Goal: Information Seeking & Learning: Compare options

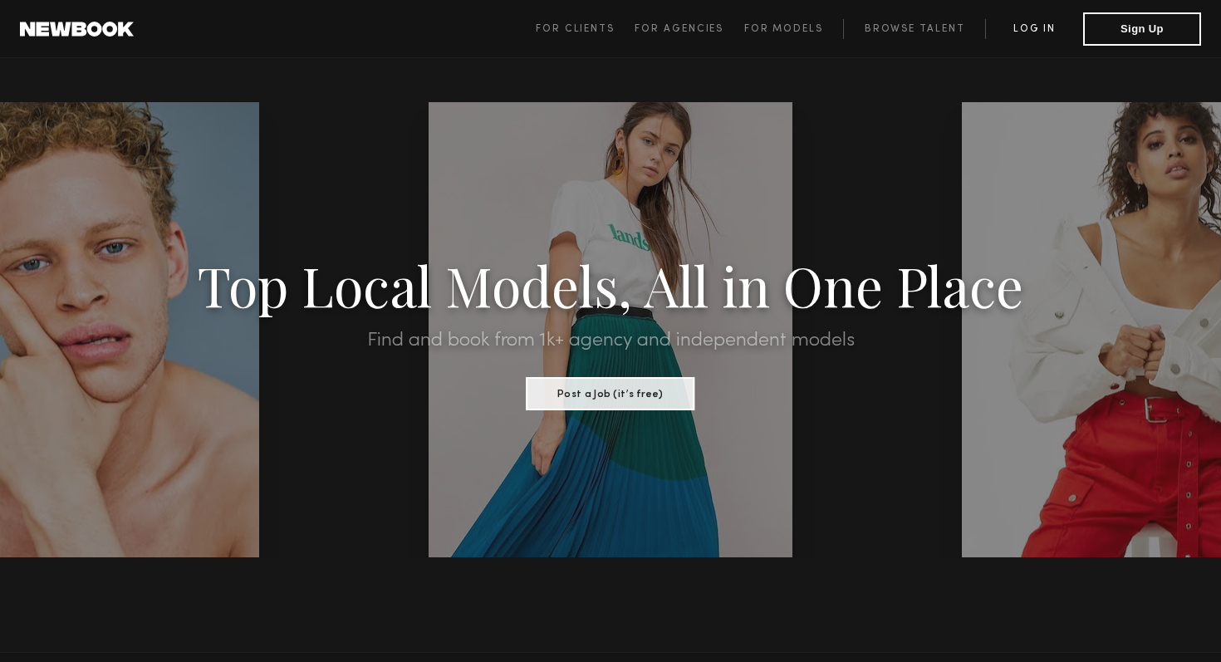
click at [1032, 28] on link "Log in" at bounding box center [1034, 29] width 98 height 20
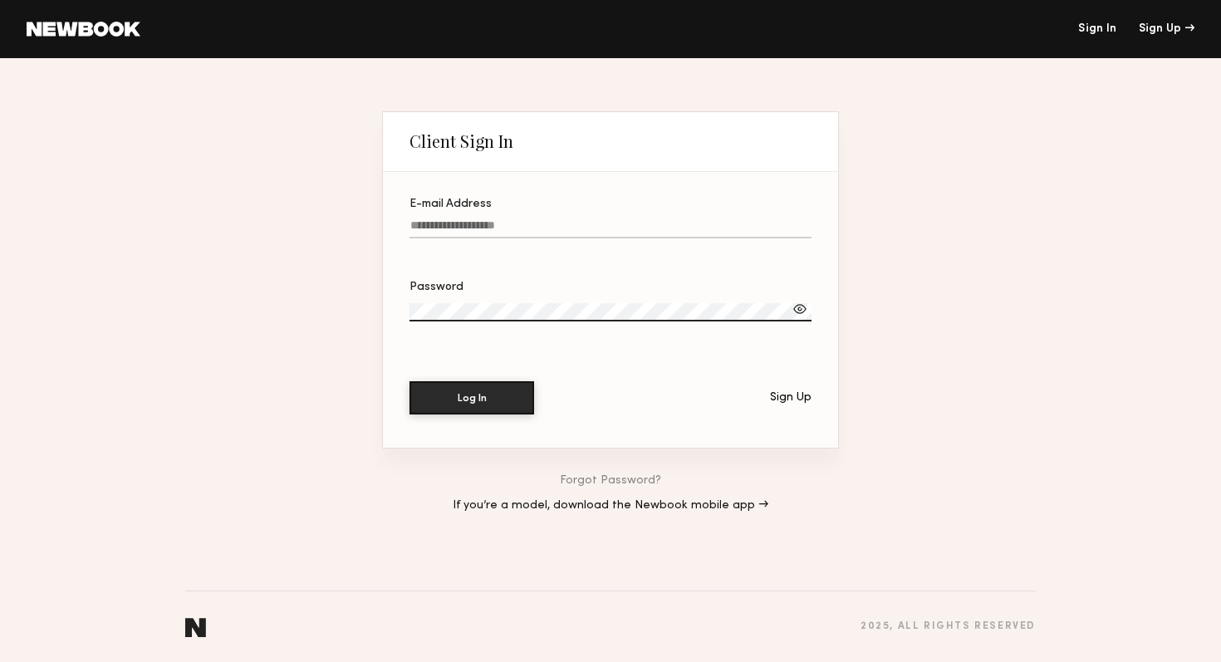
click at [460, 230] on input "E-mail Address" at bounding box center [610, 228] width 402 height 19
type input "**********"
click at [471, 399] on button "Log In" at bounding box center [471, 396] width 125 height 33
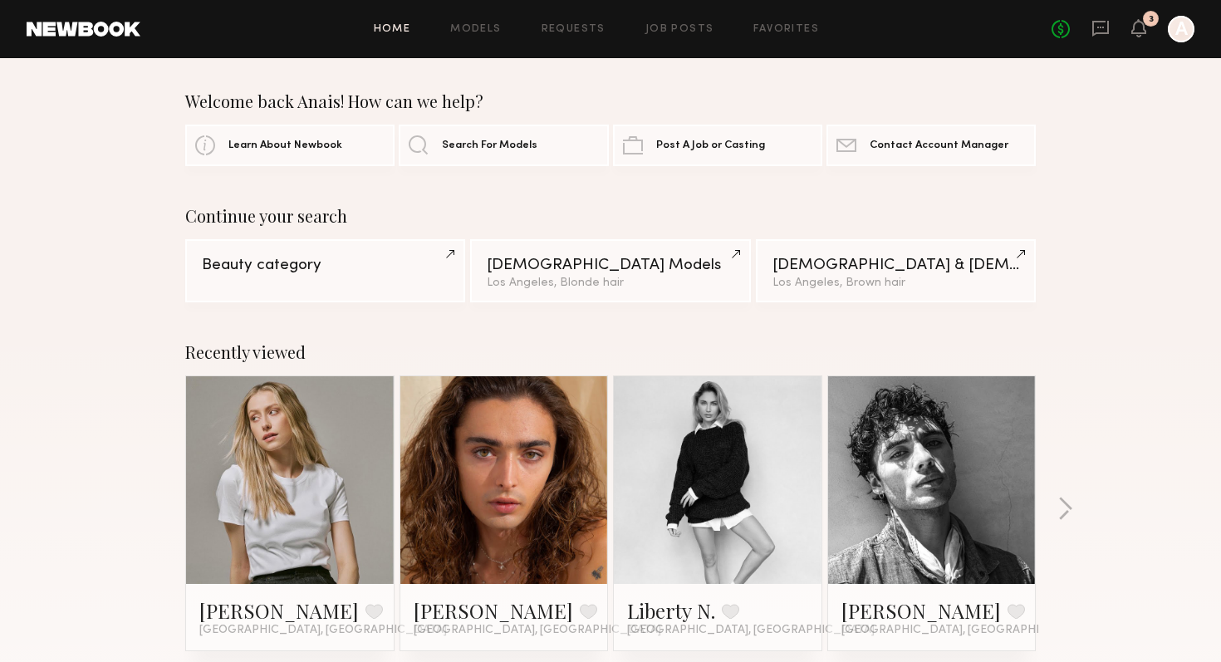
click at [193, 421] on div at bounding box center [290, 480] width 208 height 208
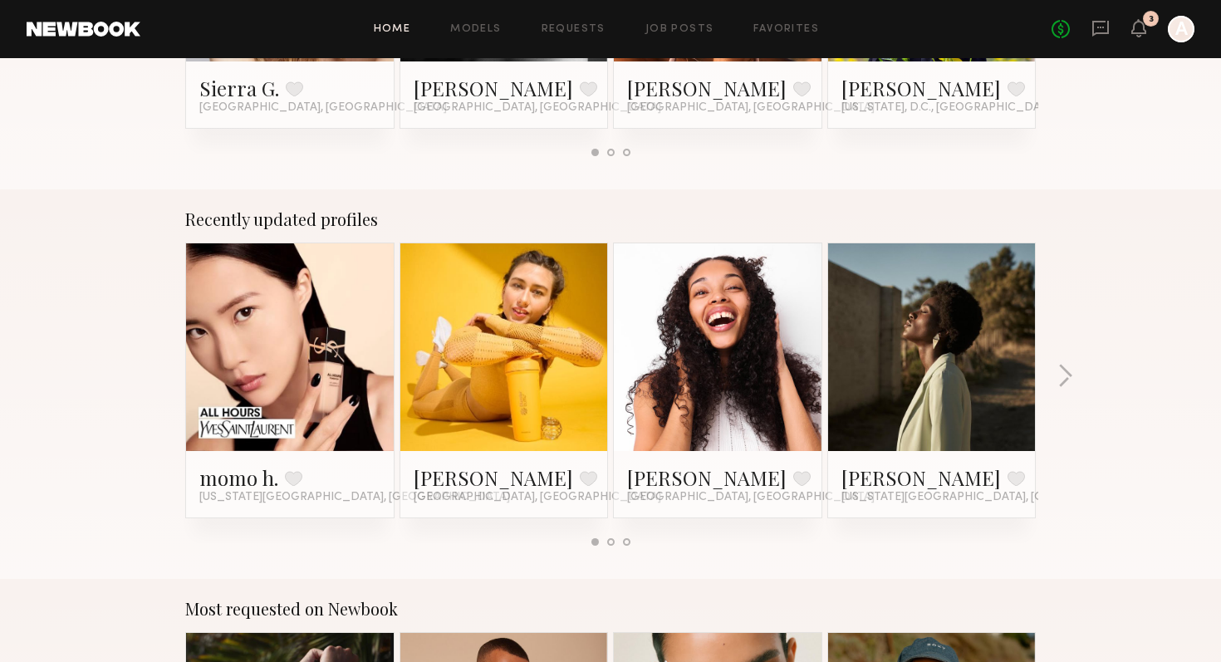
scroll to position [918, 0]
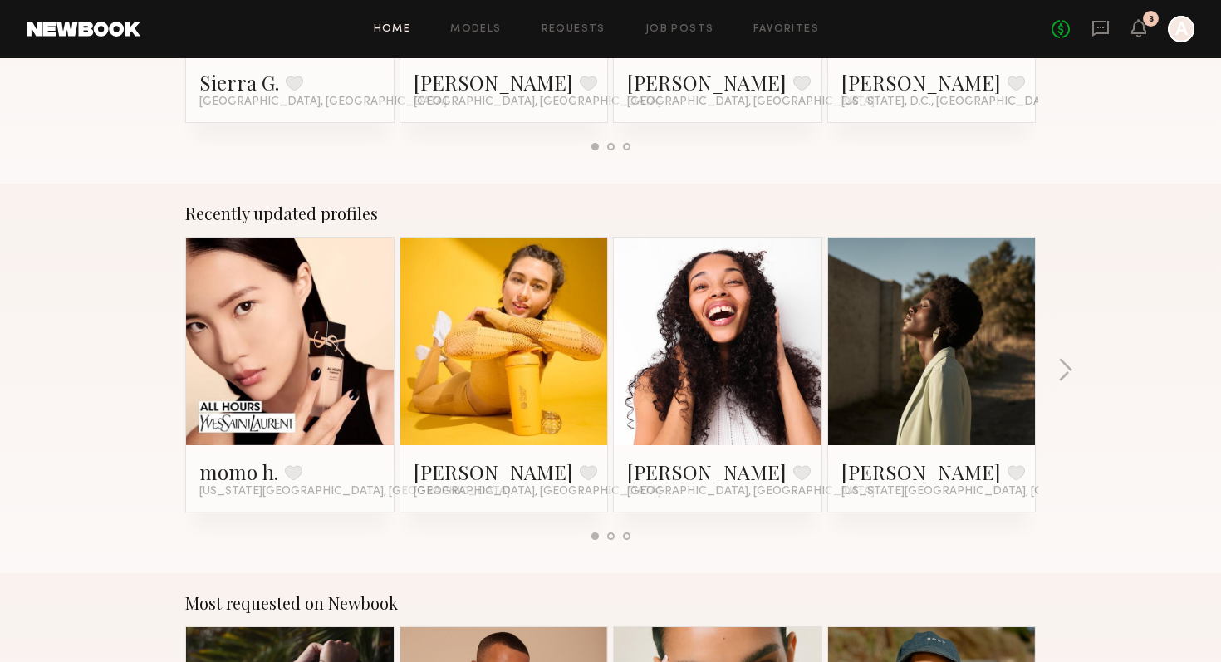
click at [532, 316] on link at bounding box center [503, 342] width 101 height 208
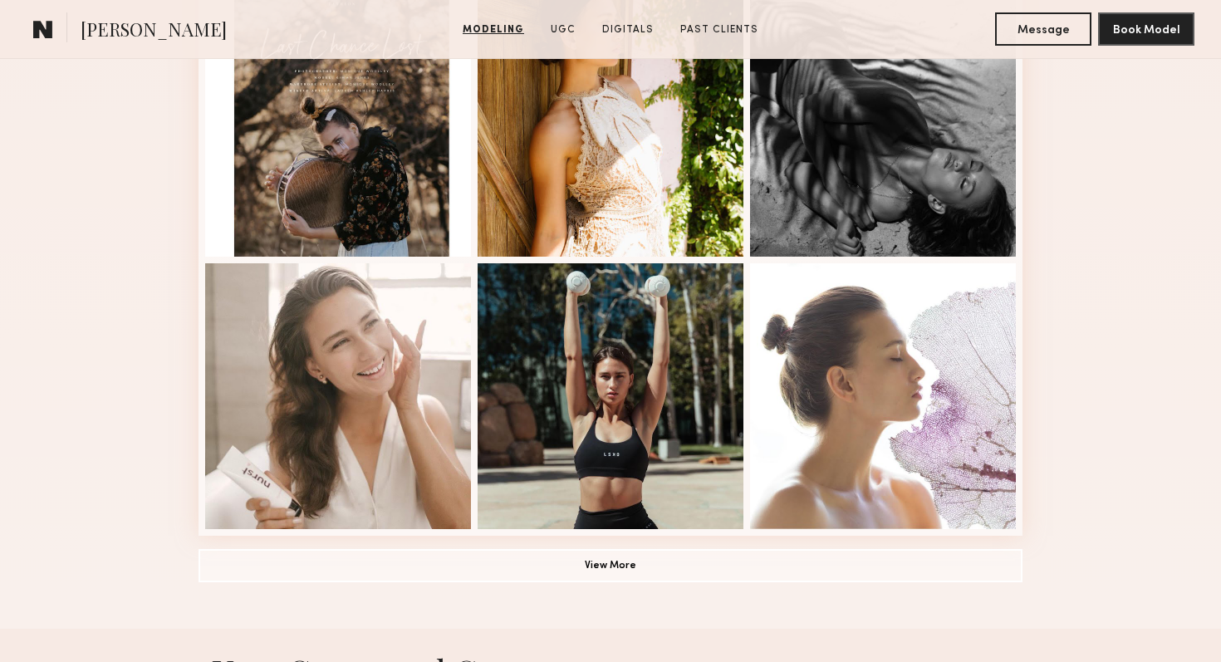
scroll to position [1050, 0]
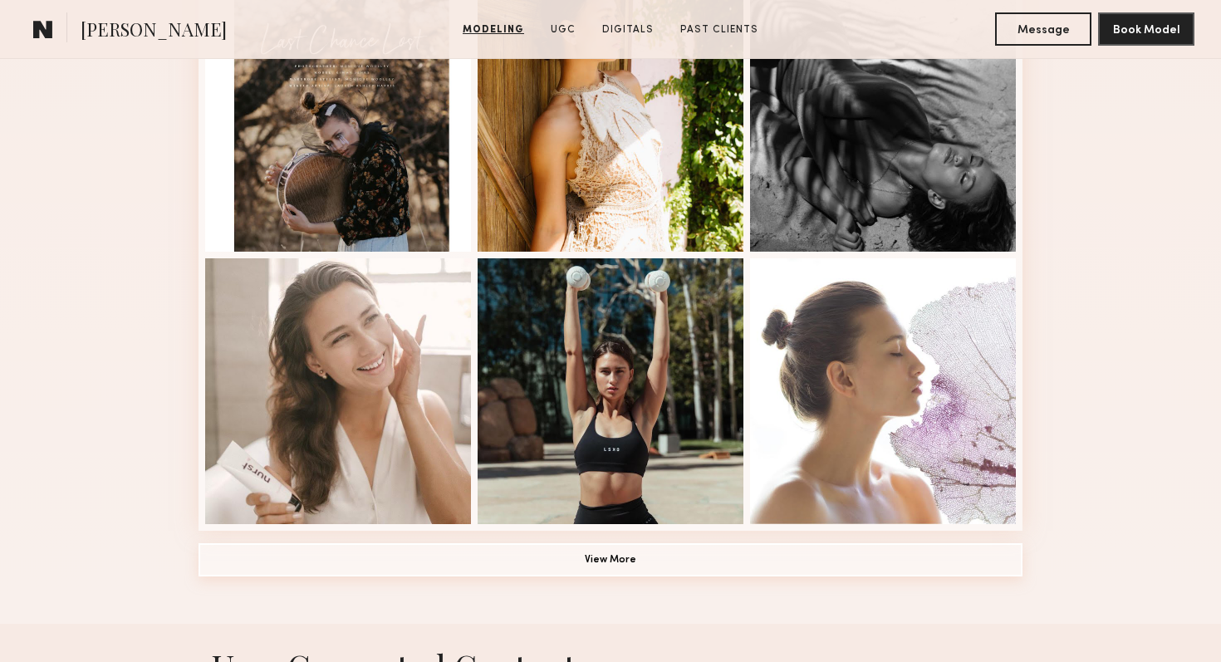
click at [369, 566] on button "View More" at bounding box center [611, 559] width 824 height 33
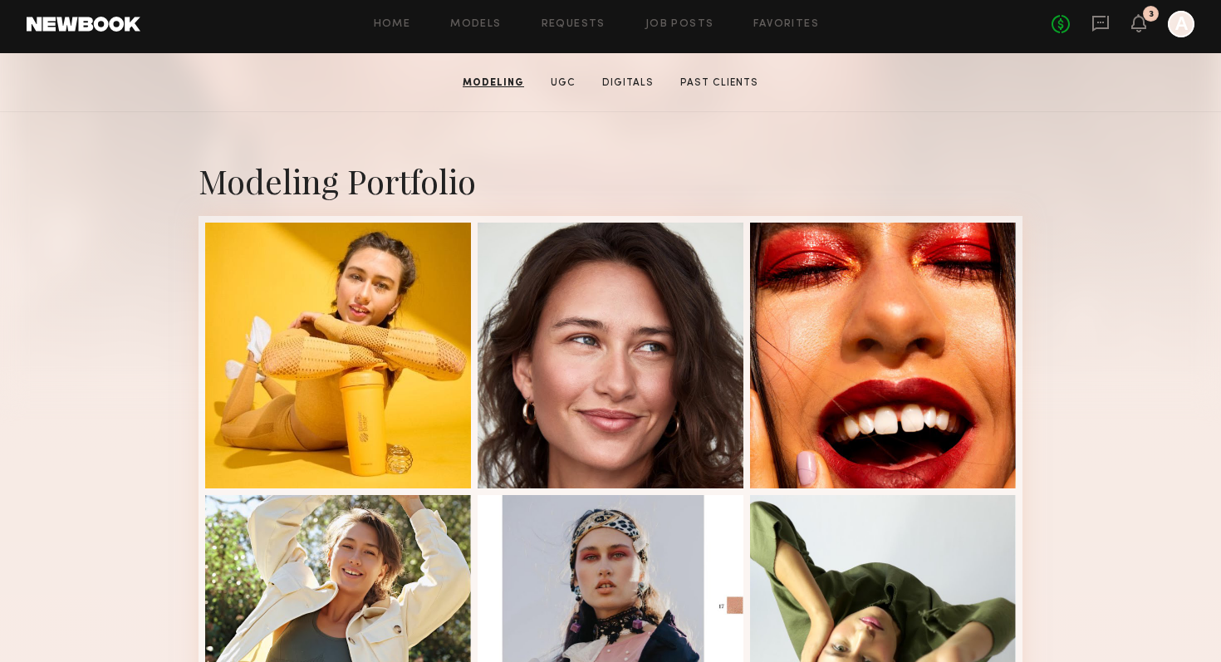
scroll to position [0, 0]
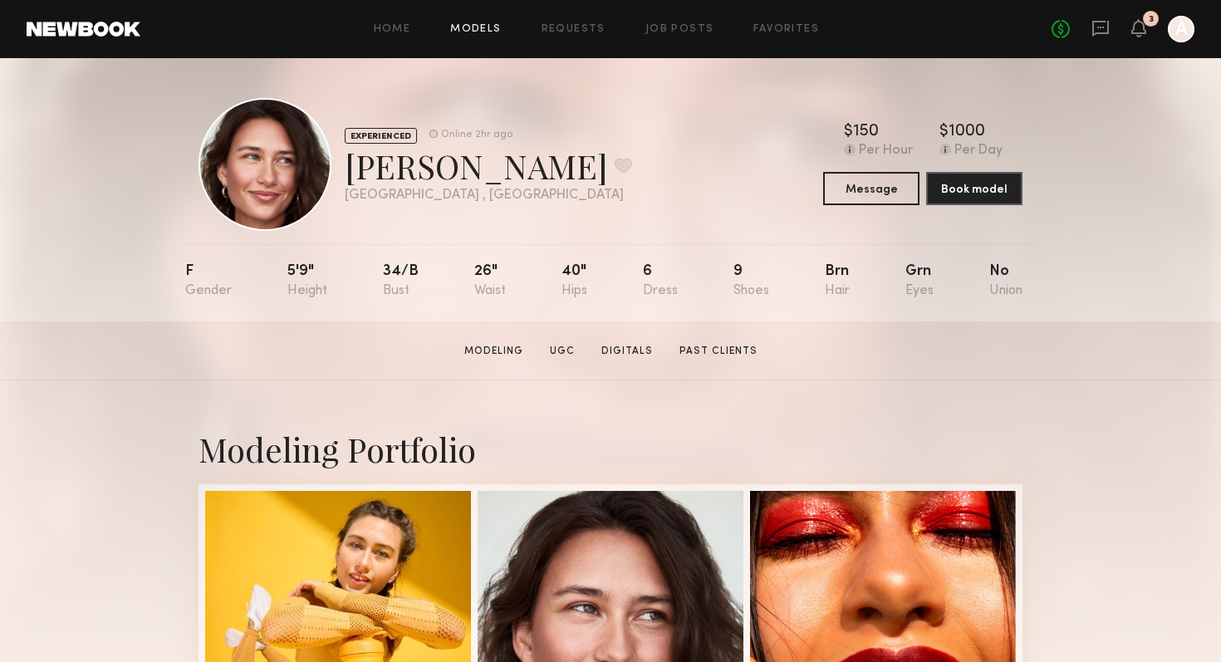
click at [477, 31] on link "Models" at bounding box center [475, 29] width 51 height 11
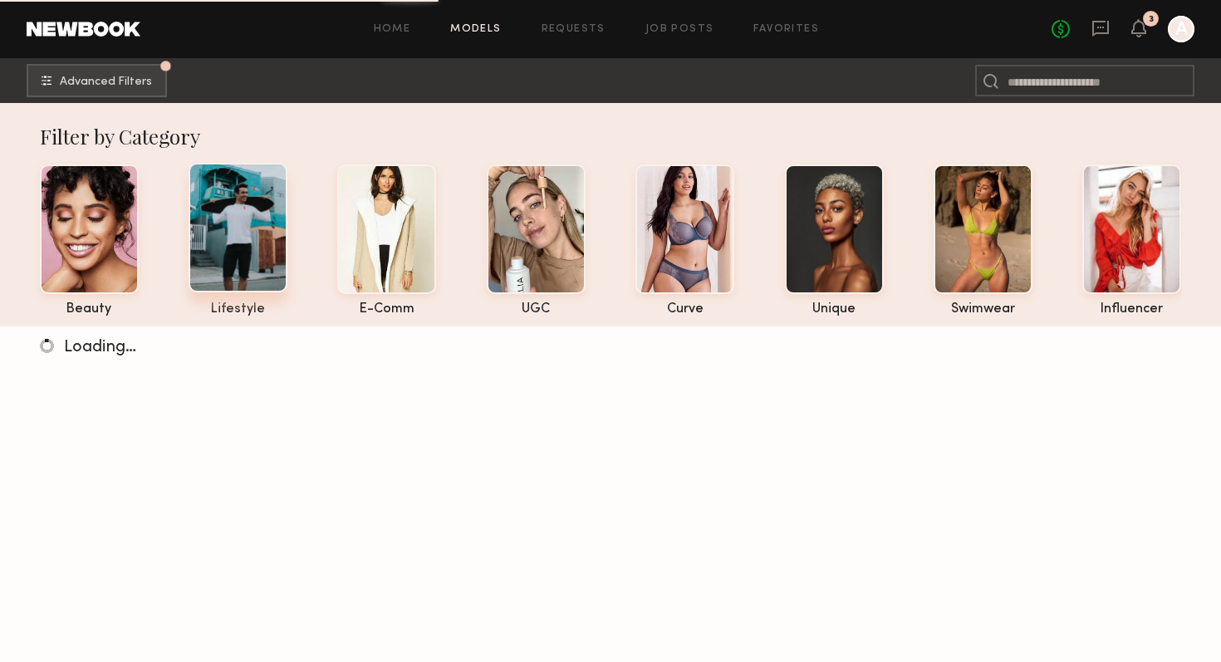
click at [261, 224] on div at bounding box center [238, 228] width 99 height 130
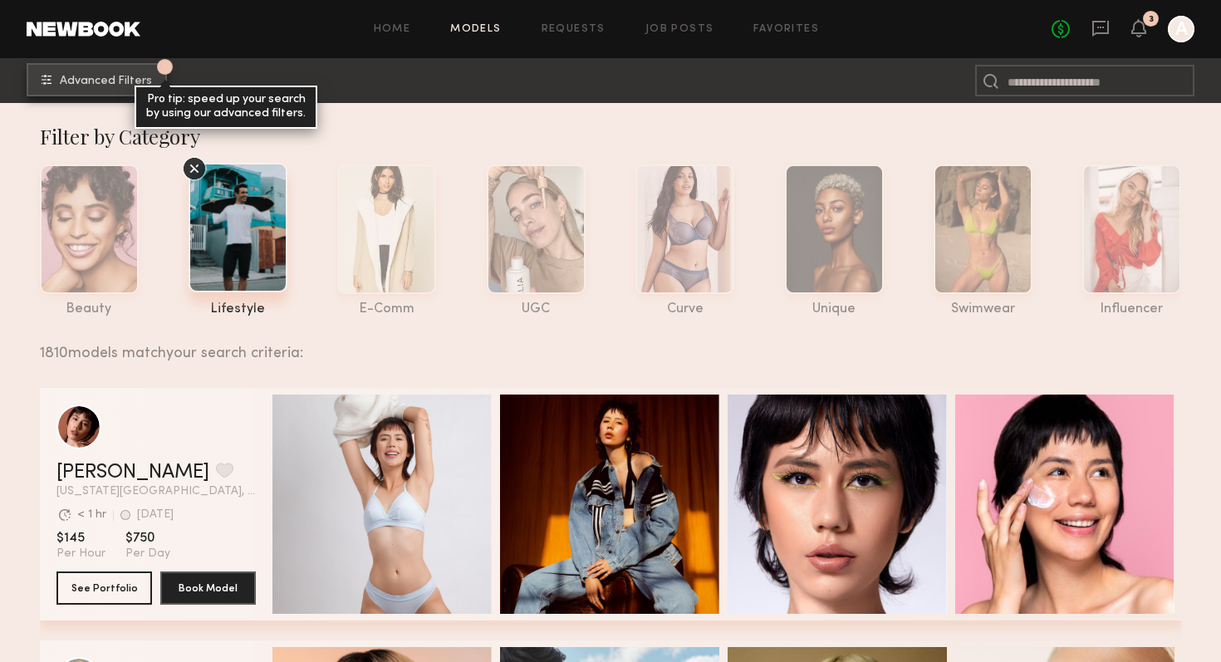
click at [111, 73] on button "1 Advanced Filters Pro tip: speed up your search by using our advanced filters." at bounding box center [97, 79] width 140 height 33
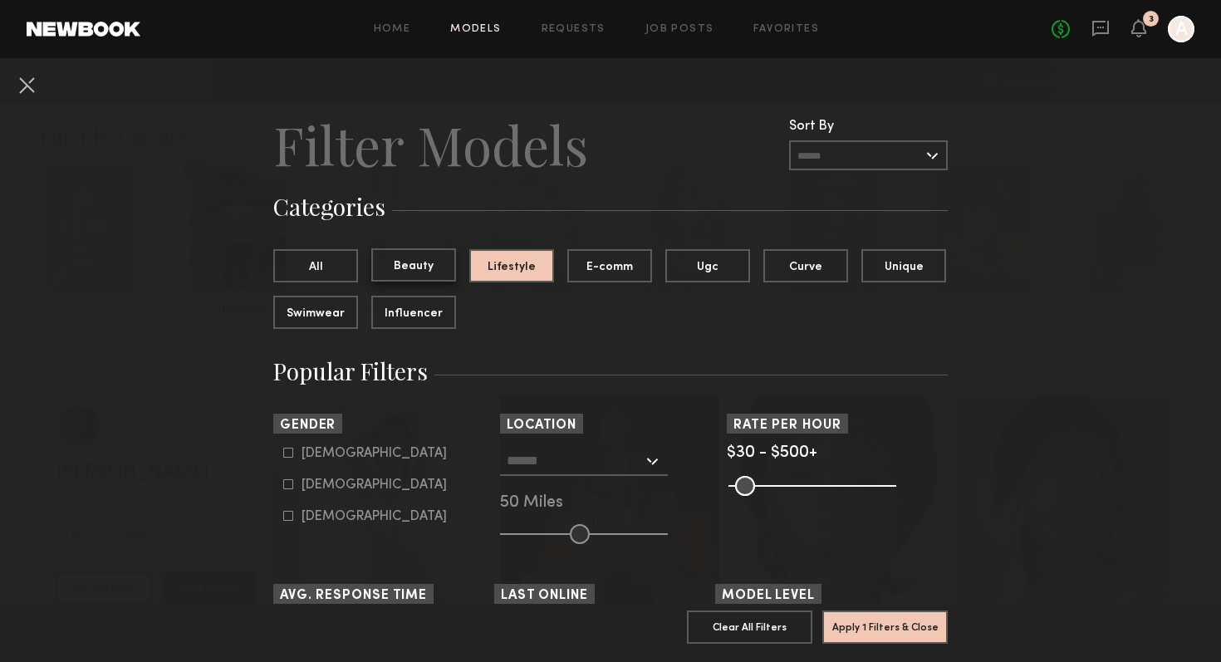
click at [424, 260] on button "Beauty" at bounding box center [413, 264] width 85 height 33
click at [531, 272] on button "Lifestyle" at bounding box center [511, 264] width 85 height 33
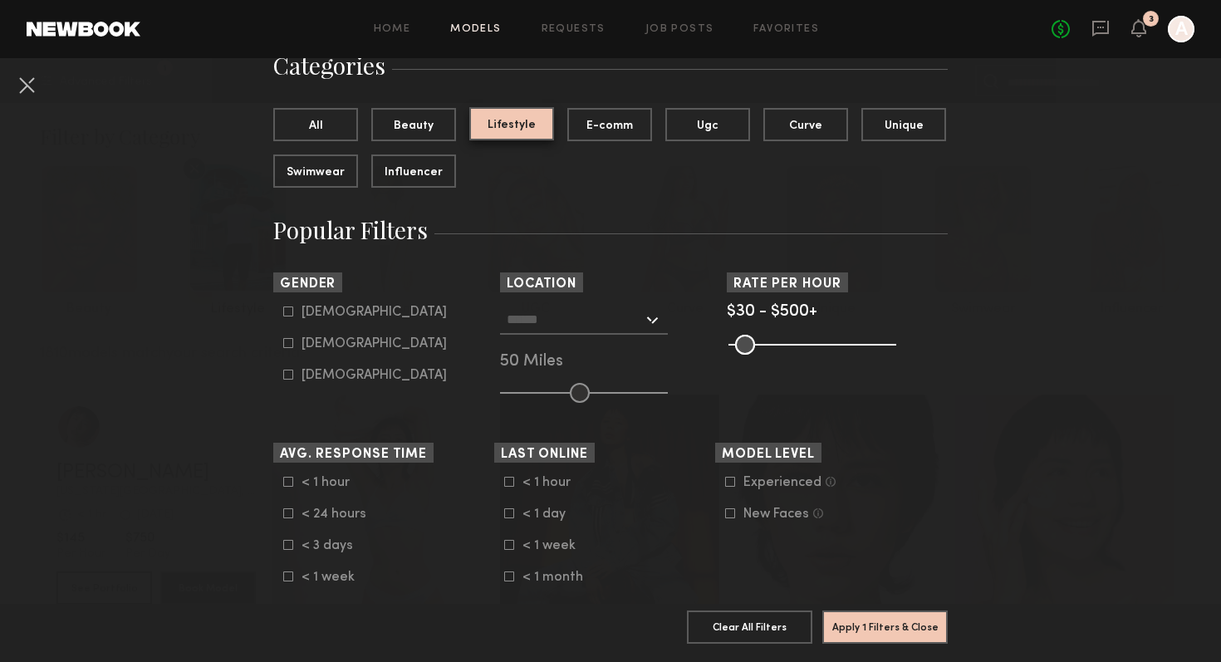
scroll to position [144, 0]
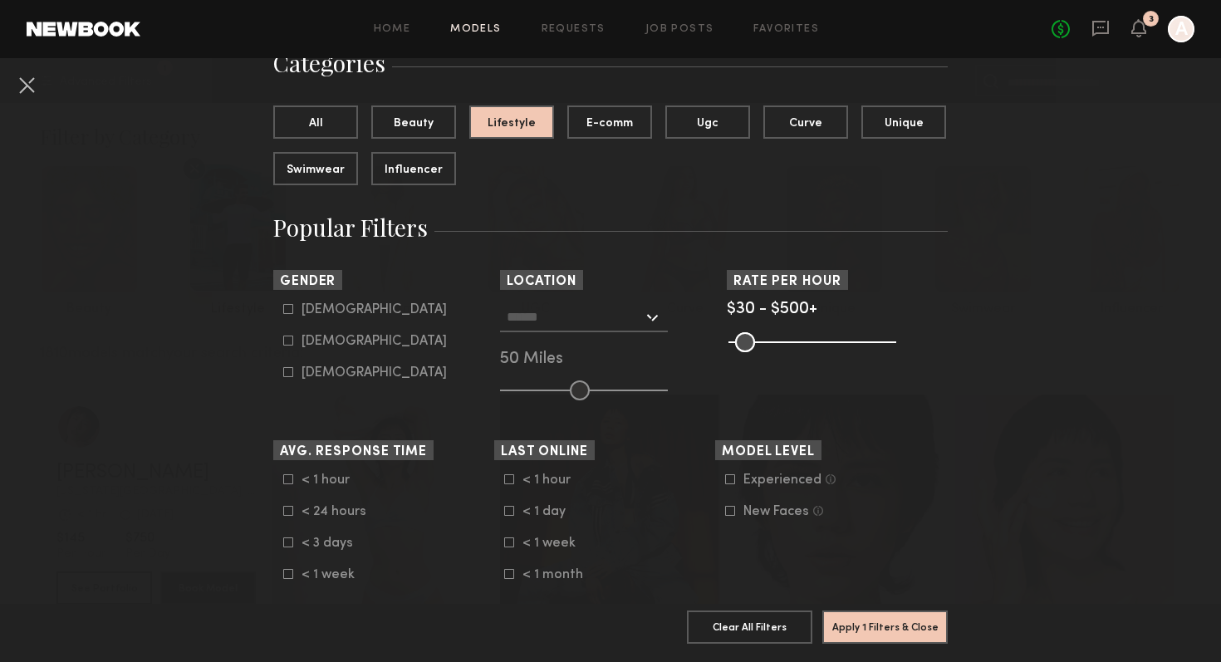
click at [309, 340] on div "Female" at bounding box center [373, 341] width 145 height 10
click at [294, 375] on label "Non-binary" at bounding box center [365, 372] width 164 height 10
type input "**"
click at [621, 311] on input "text" at bounding box center [575, 316] width 136 height 28
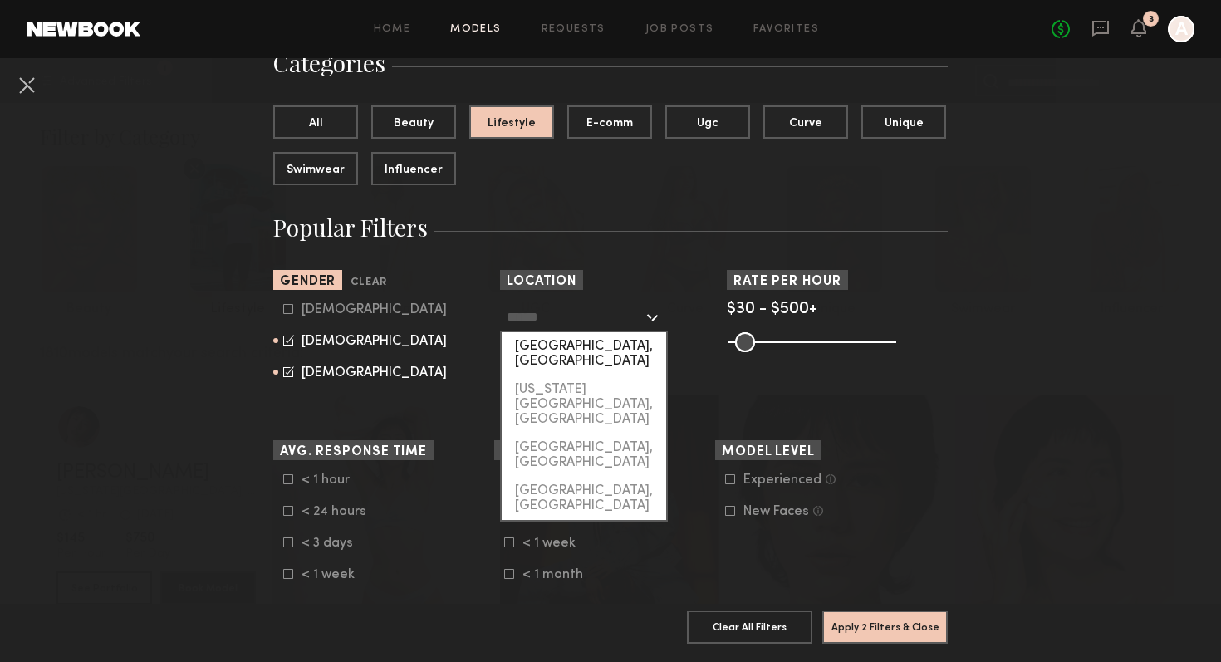
click at [588, 352] on div "[GEOGRAPHIC_DATA], [GEOGRAPHIC_DATA]" at bounding box center [584, 353] width 164 height 43
type input "**********"
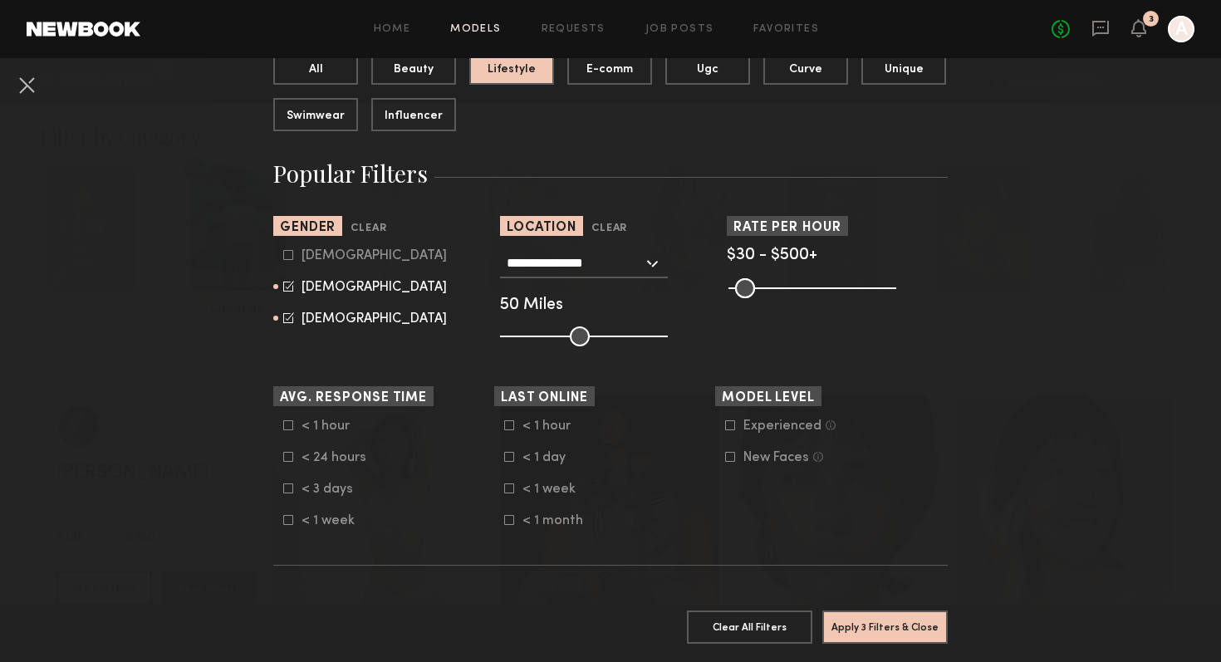
scroll to position [216, 0]
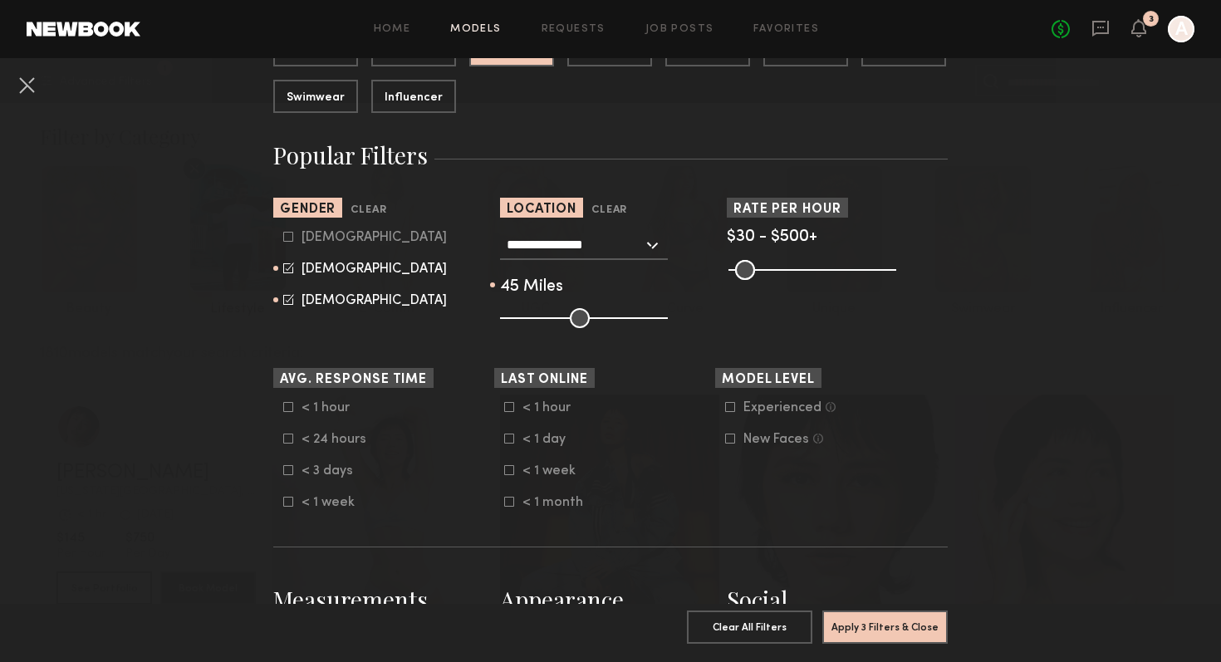
drag, startPoint x: 580, startPoint y: 313, endPoint x: 570, endPoint y: 313, distance: 10.0
click at [570, 313] on input "range" at bounding box center [584, 318] width 168 height 20
drag, startPoint x: 569, startPoint y: 317, endPoint x: 552, endPoint y: 317, distance: 16.6
type input "**"
click at [552, 317] on input "range" at bounding box center [584, 318] width 168 height 20
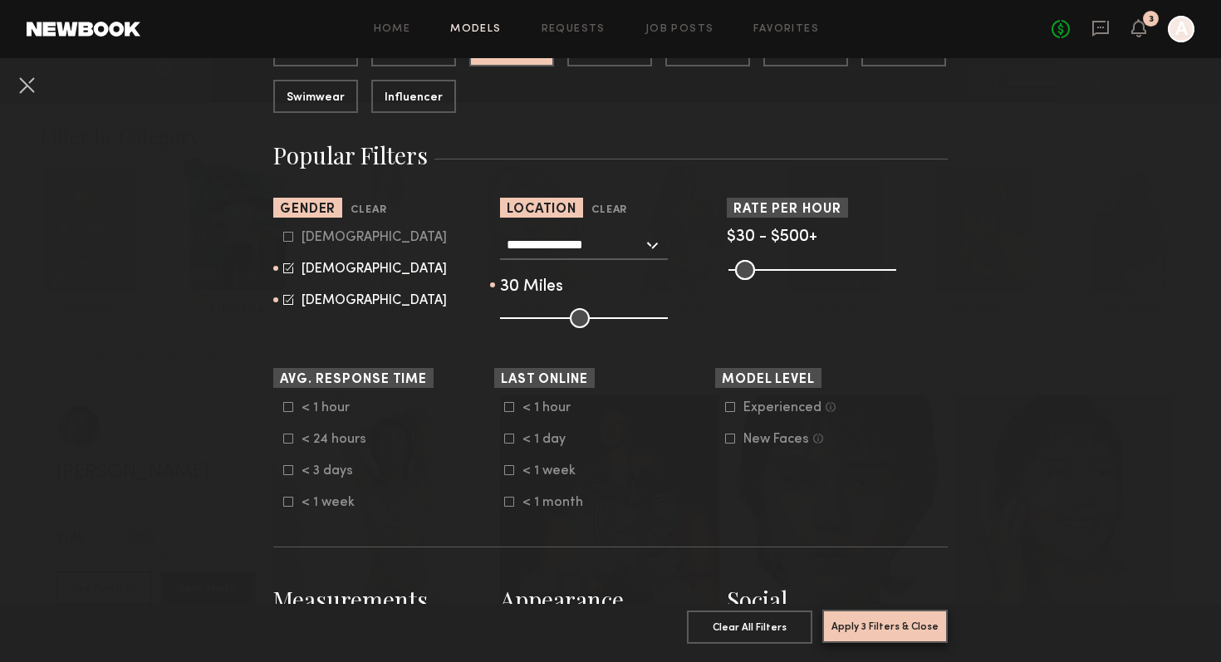
click at [885, 620] on button "Apply 3 Filters & Close" at bounding box center [884, 626] width 125 height 33
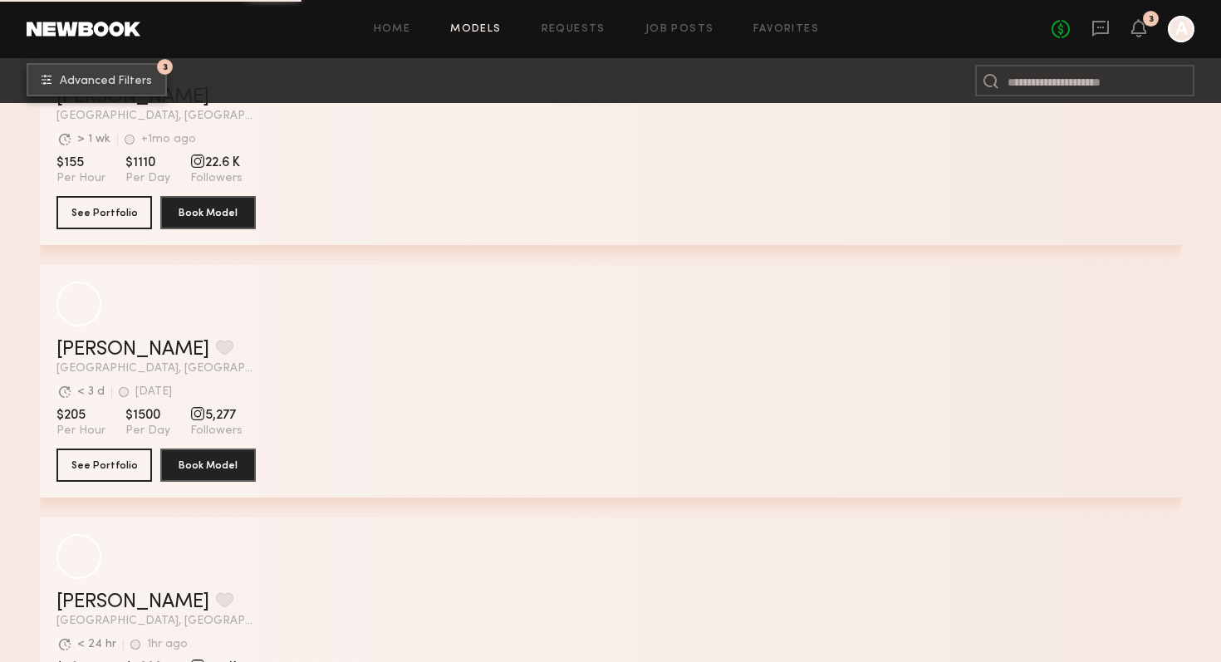
scroll to position [3700, 0]
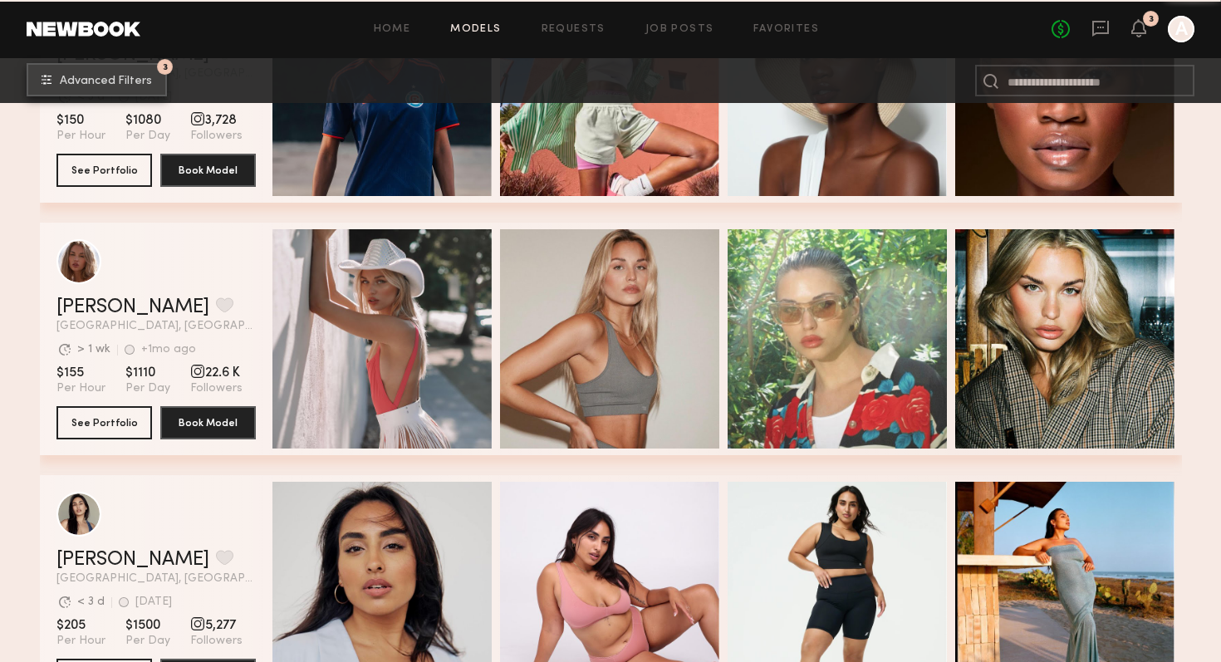
click at [91, 89] on button "3 Advanced Filters" at bounding box center [97, 79] width 140 height 33
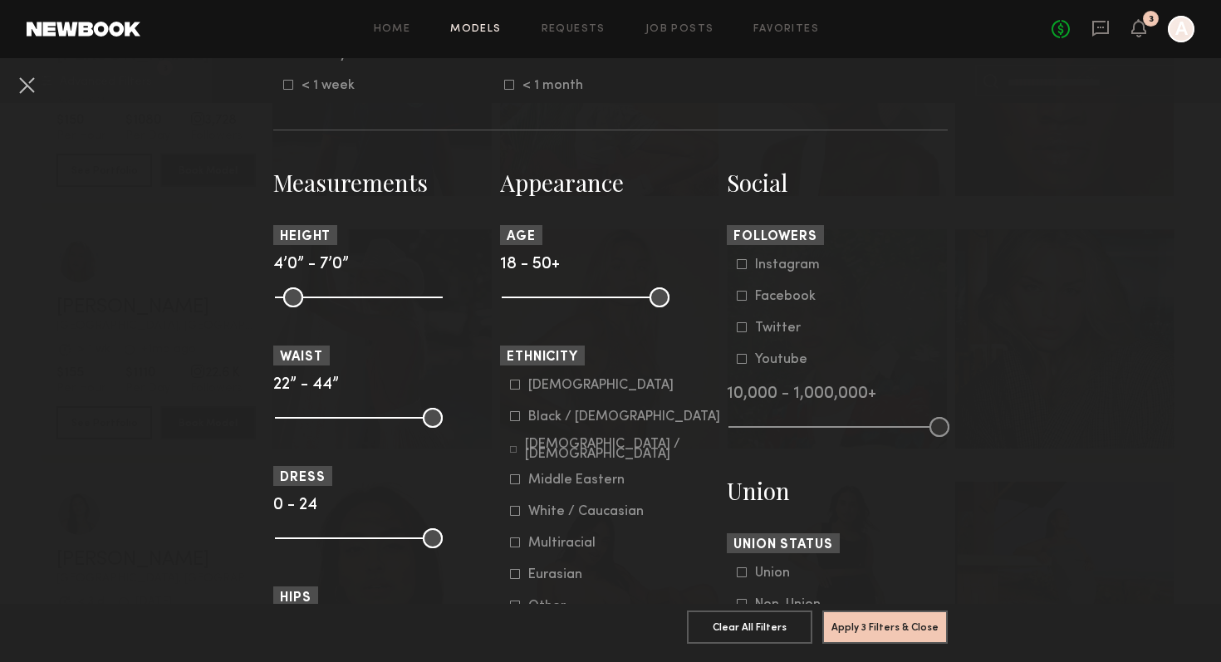
scroll to position [640, 0]
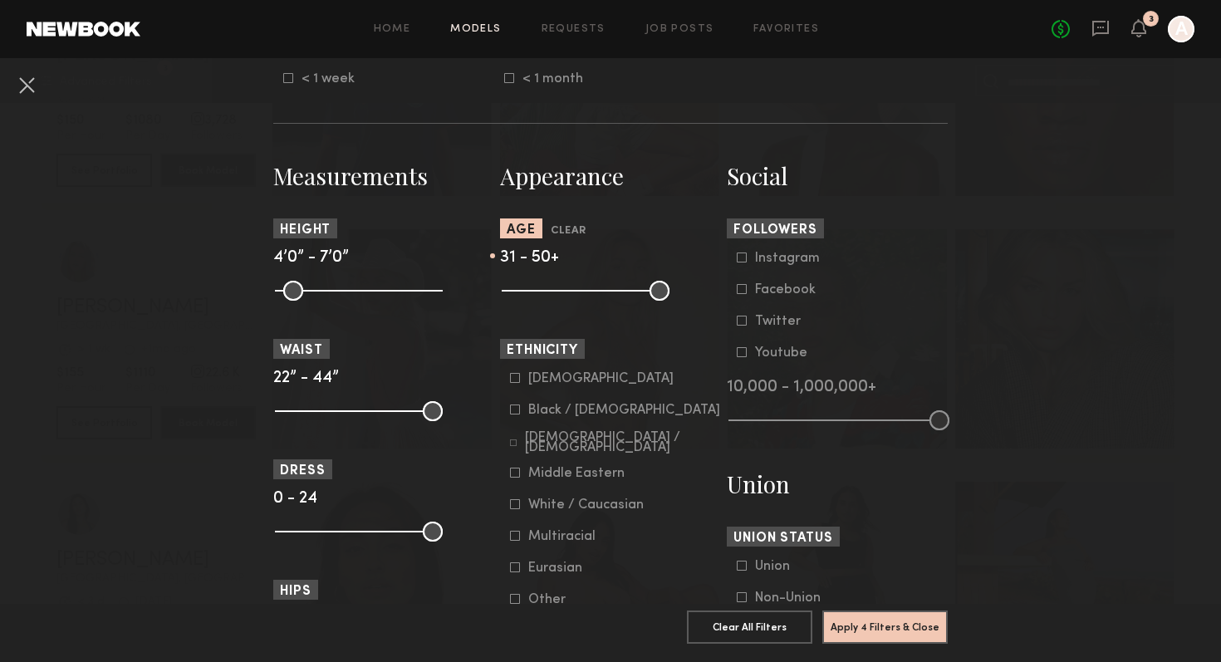
drag, startPoint x: 512, startPoint y: 282, endPoint x: 571, endPoint y: 295, distance: 60.3
type input "**"
click at [571, 295] on input "range" at bounding box center [586, 291] width 168 height 20
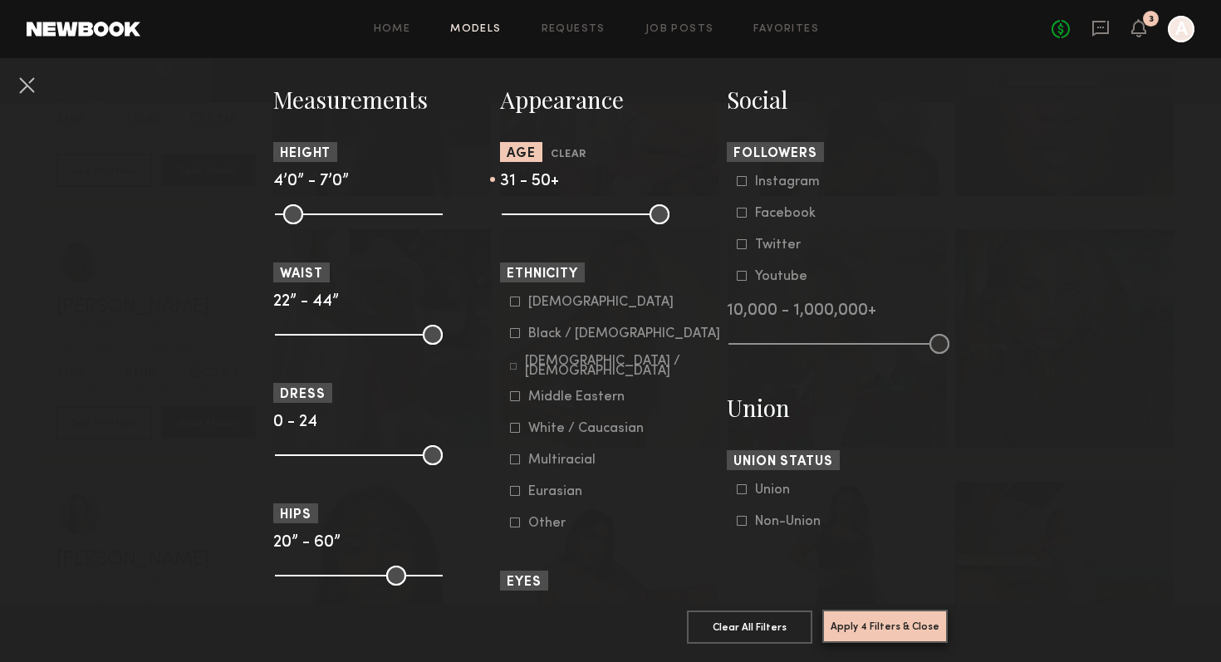
click at [890, 627] on button "Apply 4 Filters & Close" at bounding box center [884, 626] width 125 height 33
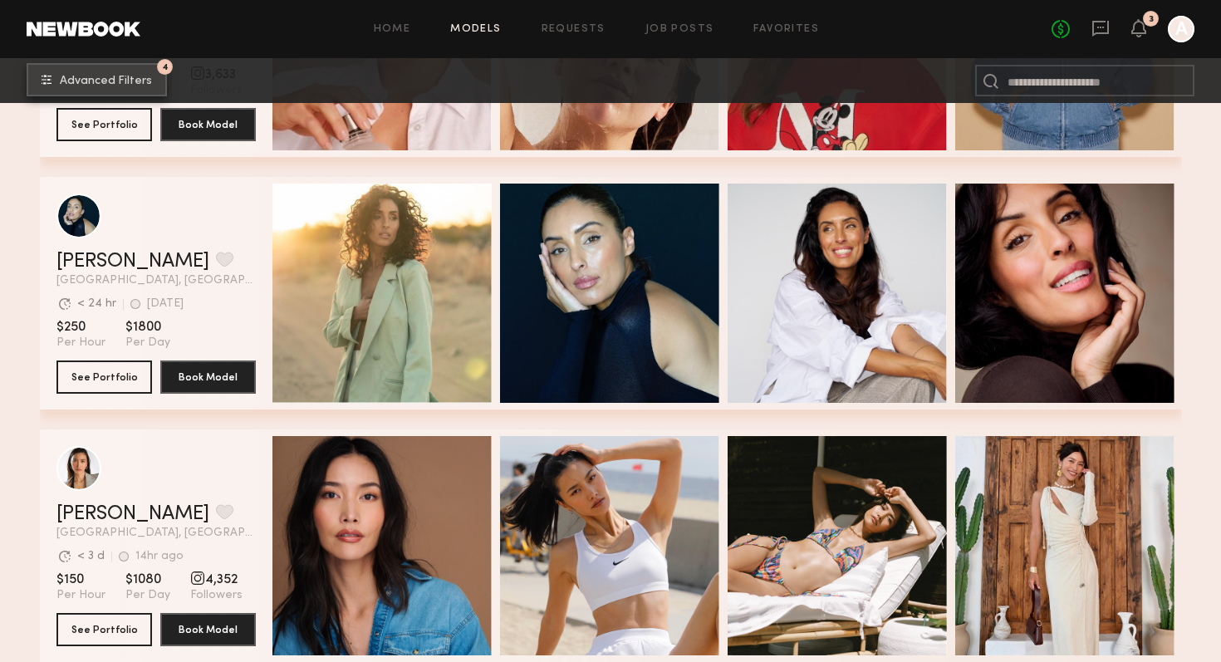
scroll to position [5952, 0]
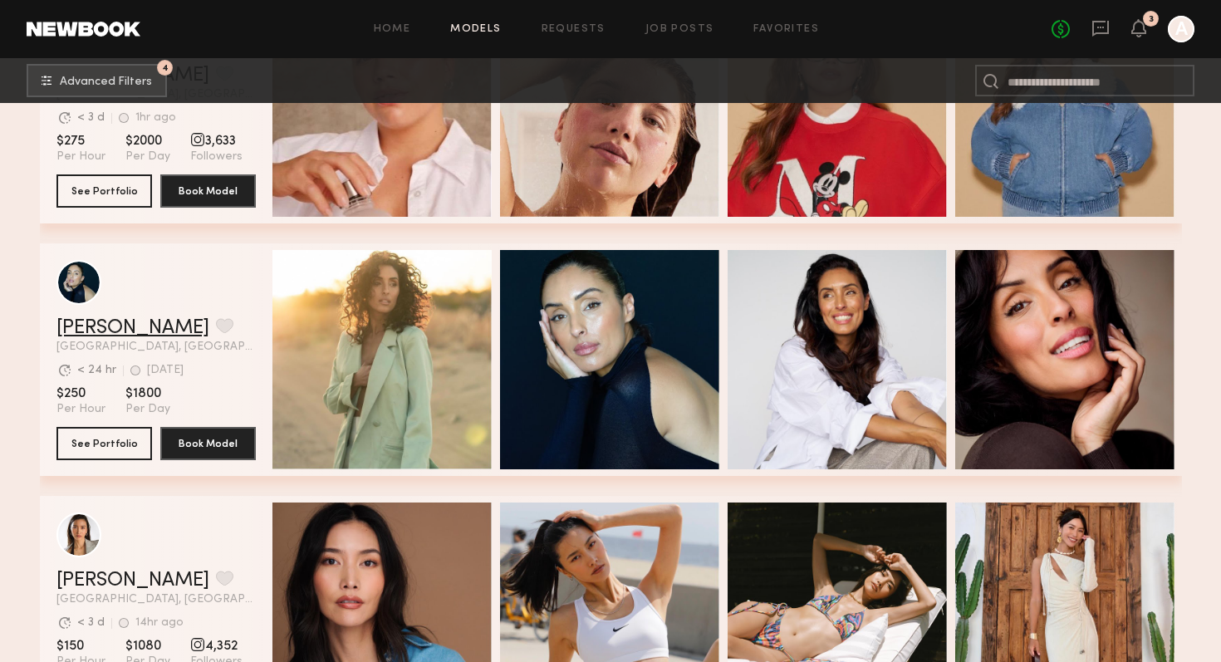
click at [84, 329] on link "Gloria E." at bounding box center [132, 328] width 153 height 20
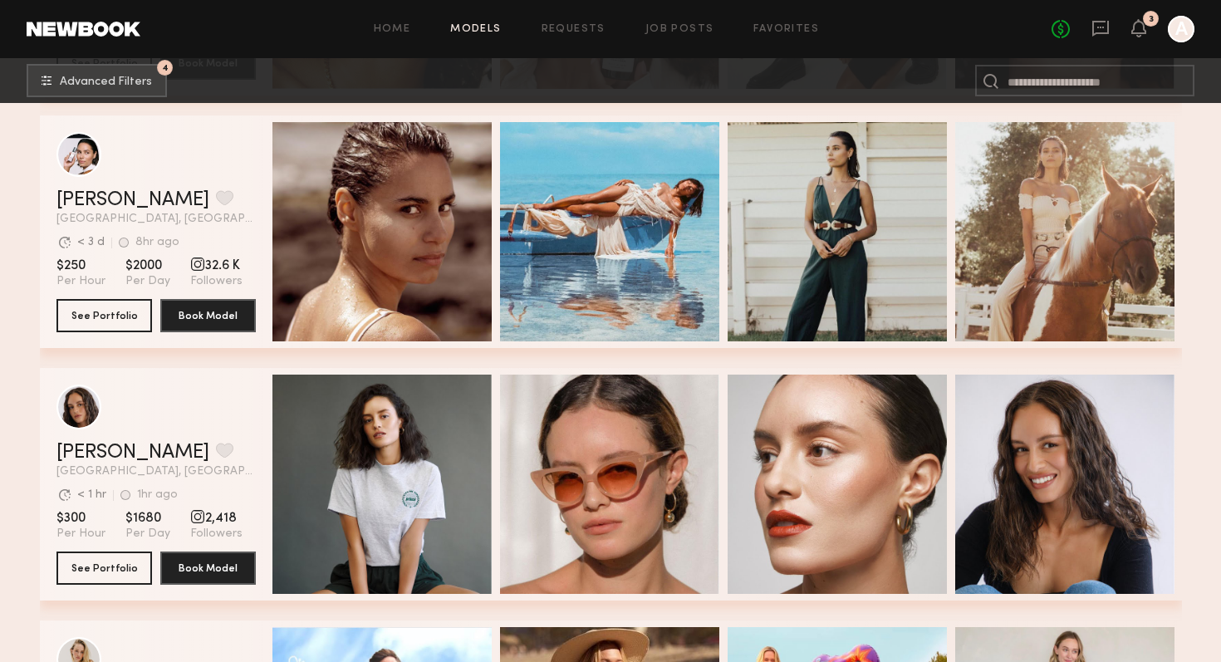
scroll to position [6975, 0]
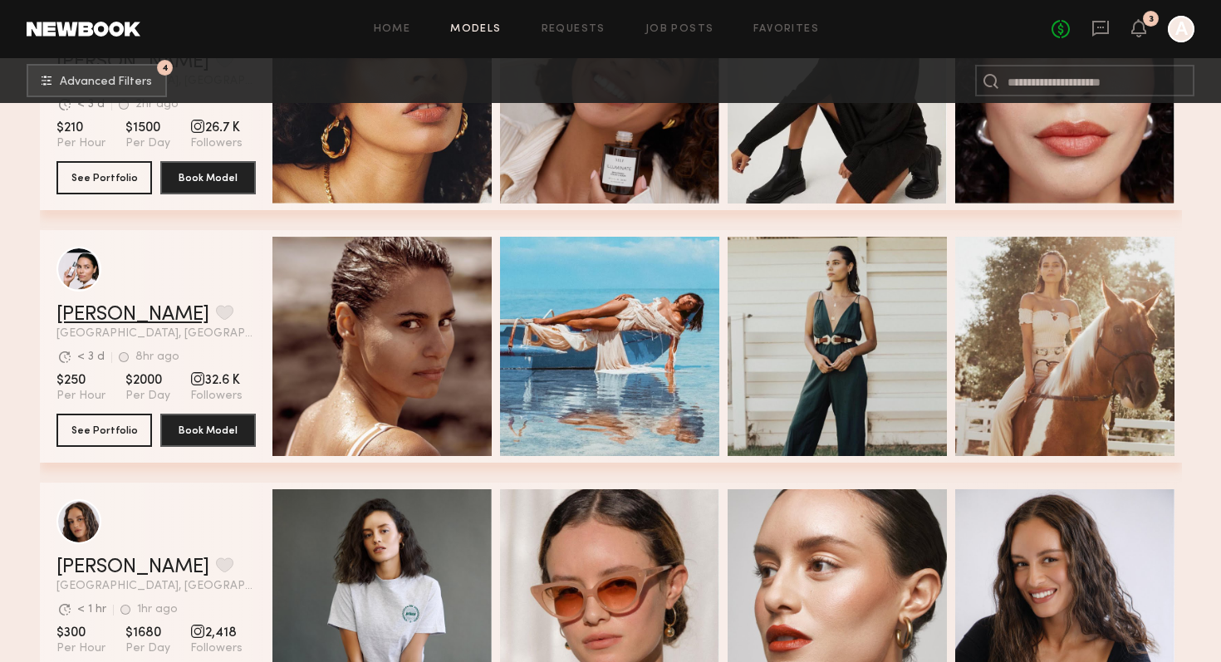
click at [139, 306] on link "Cheyenne G." at bounding box center [132, 315] width 153 height 20
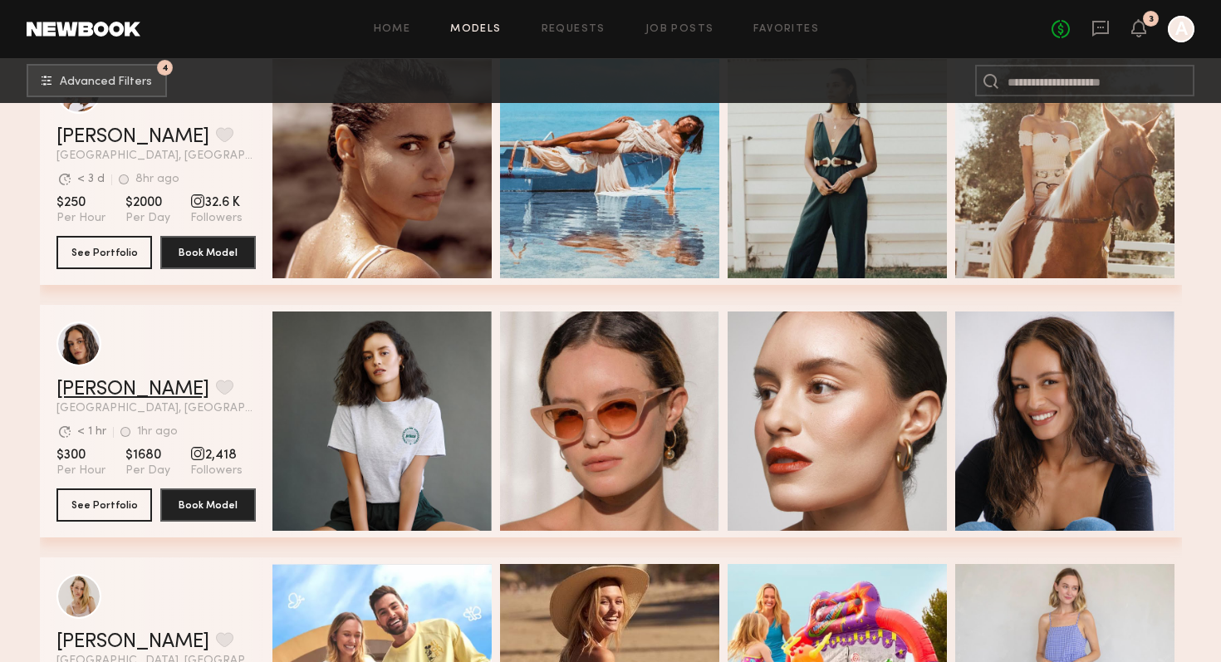
click at [86, 390] on link "Jamie V." at bounding box center [132, 390] width 153 height 20
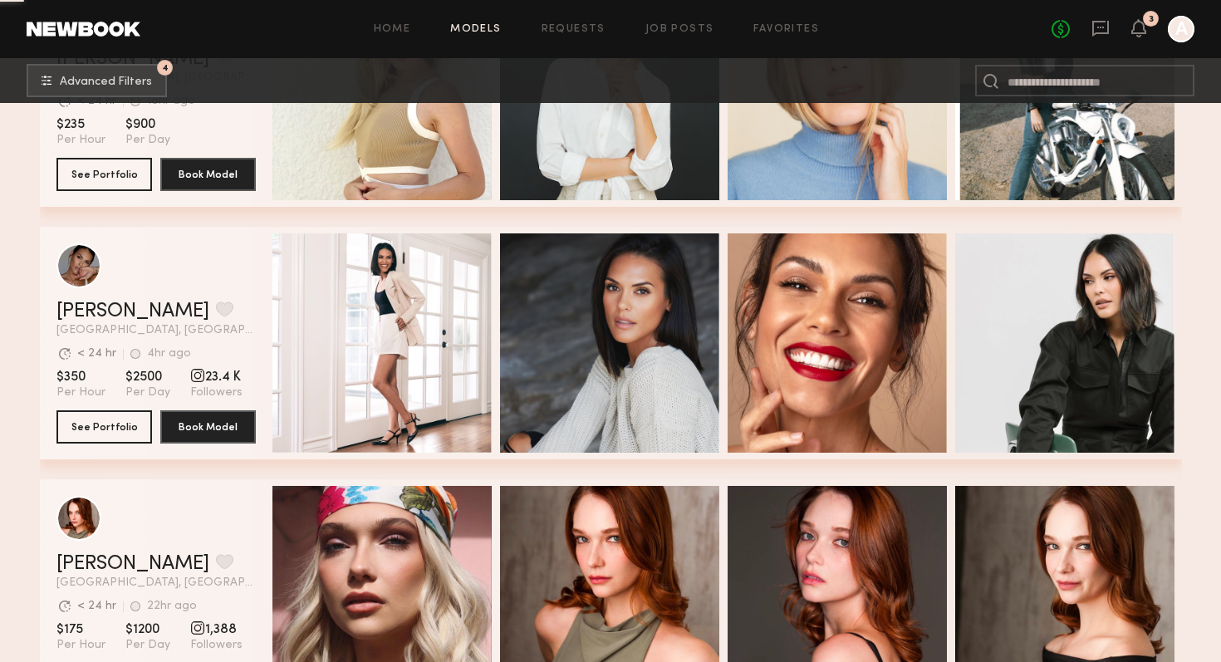
scroll to position [7999, 0]
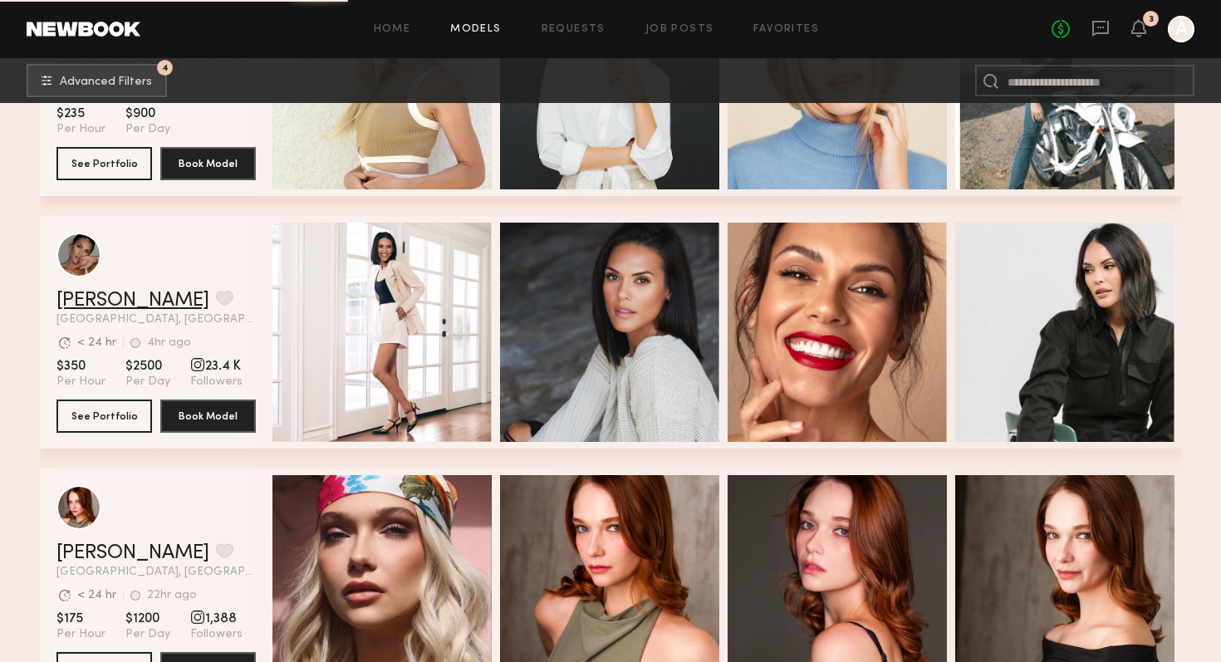
click at [124, 305] on link "Jesiree D." at bounding box center [132, 301] width 153 height 20
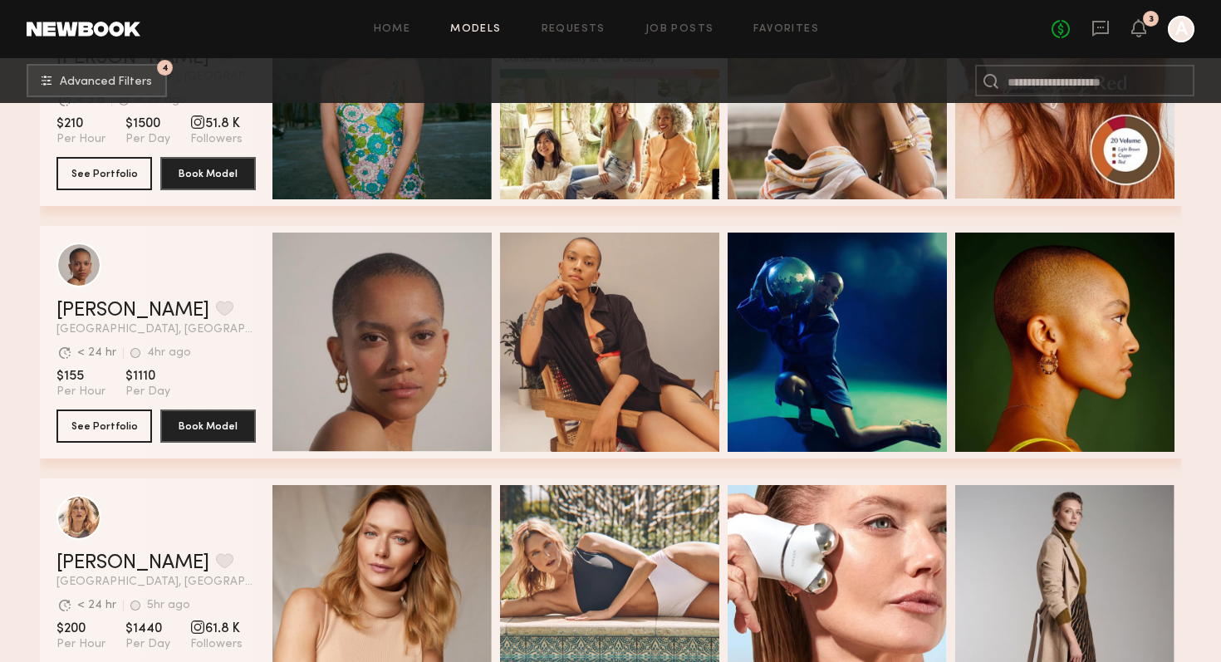
scroll to position [10516, 0]
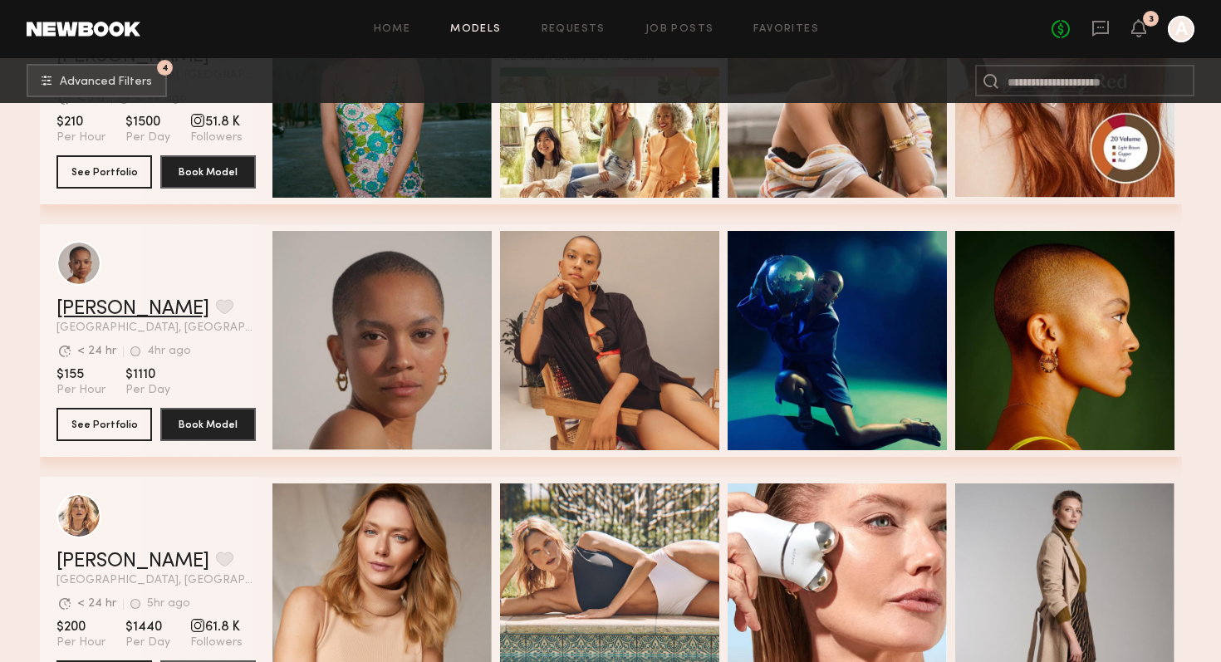
click at [133, 306] on link "Amanya M." at bounding box center [132, 309] width 153 height 20
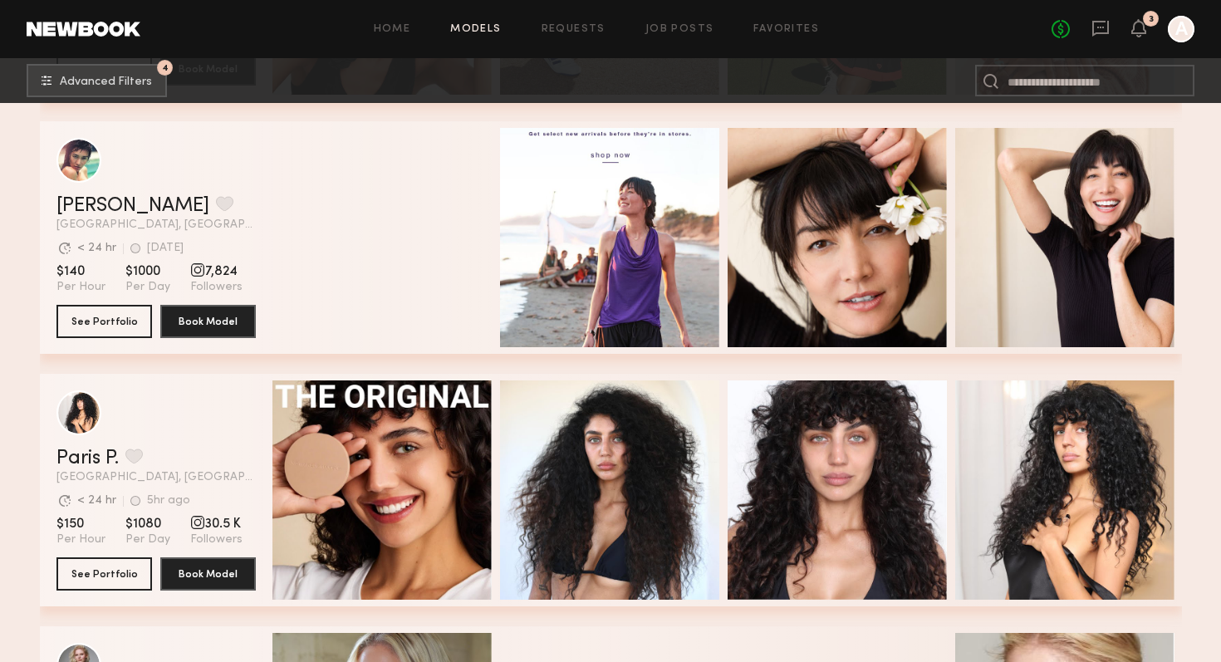
scroll to position [14903, 0]
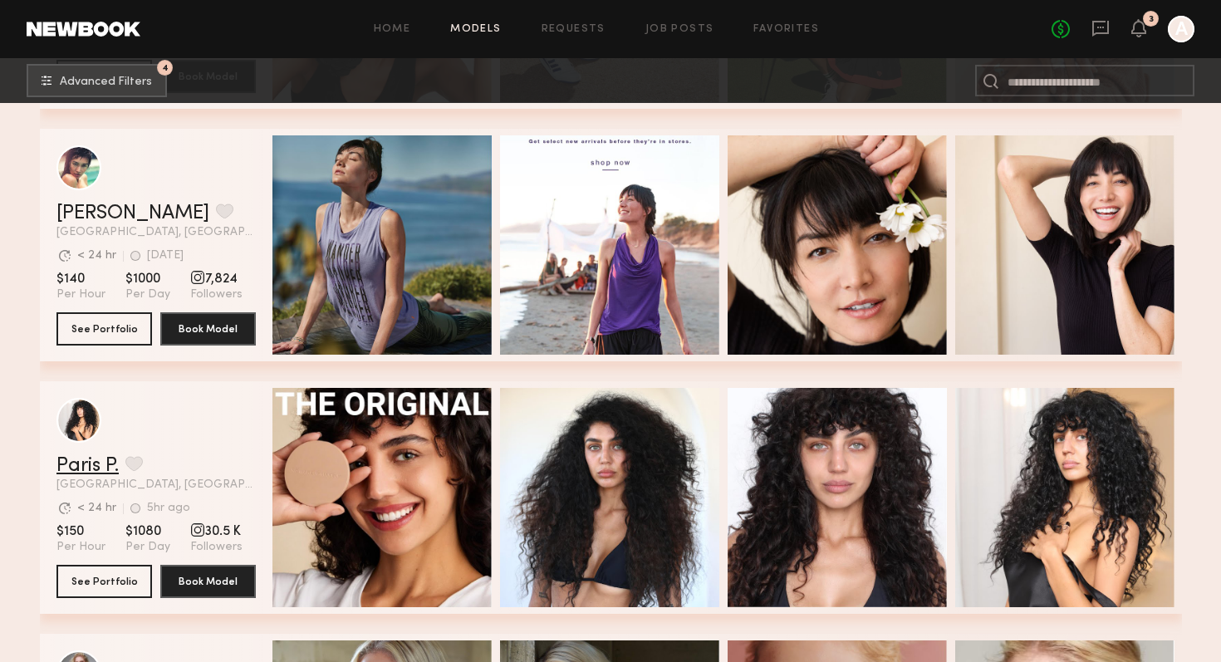
click at [87, 464] on link "Paris P." at bounding box center [87, 466] width 62 height 20
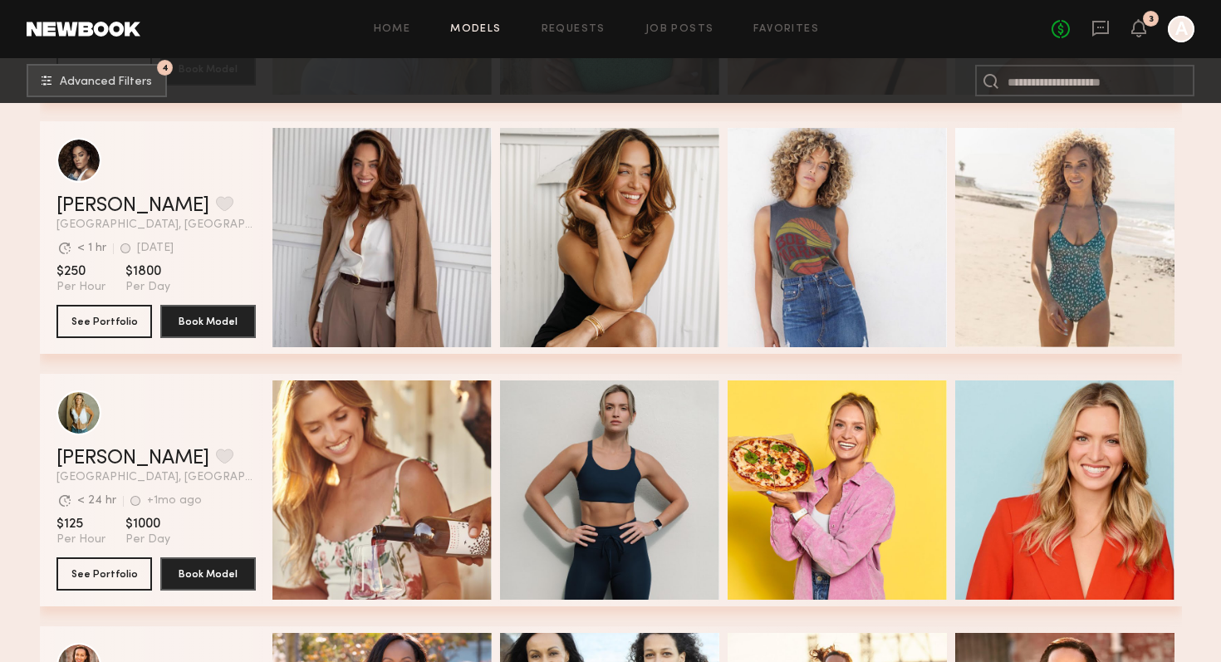
scroll to position [15628, 0]
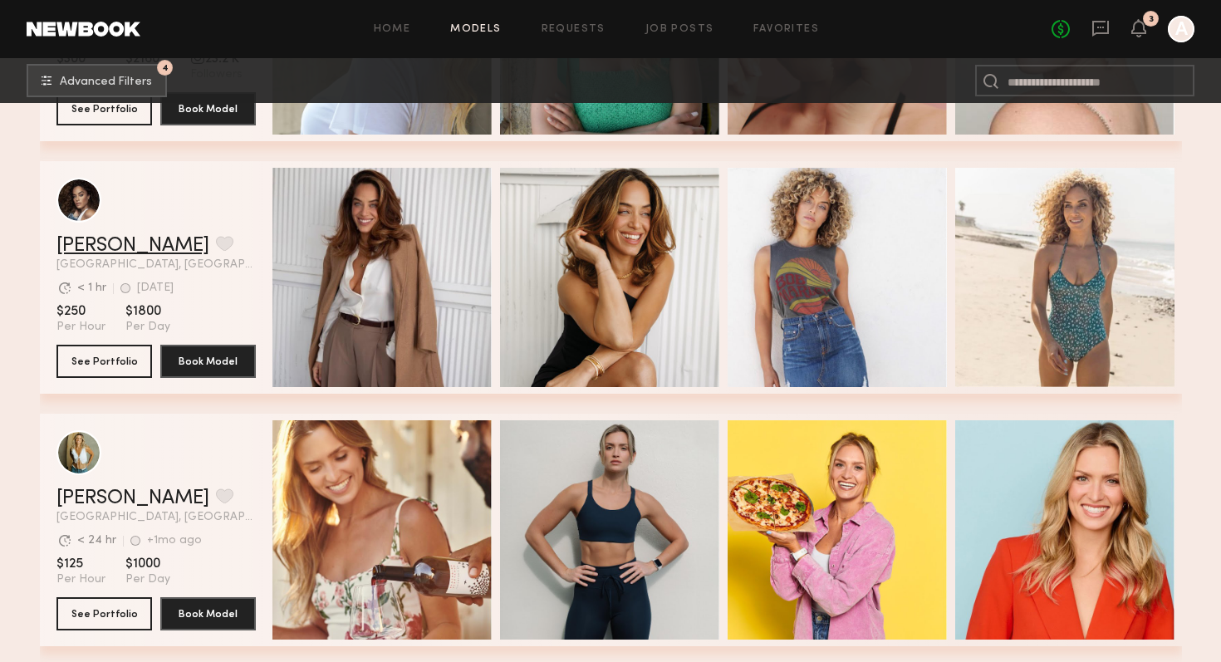
click at [85, 243] on link "Laticia L." at bounding box center [132, 246] width 153 height 20
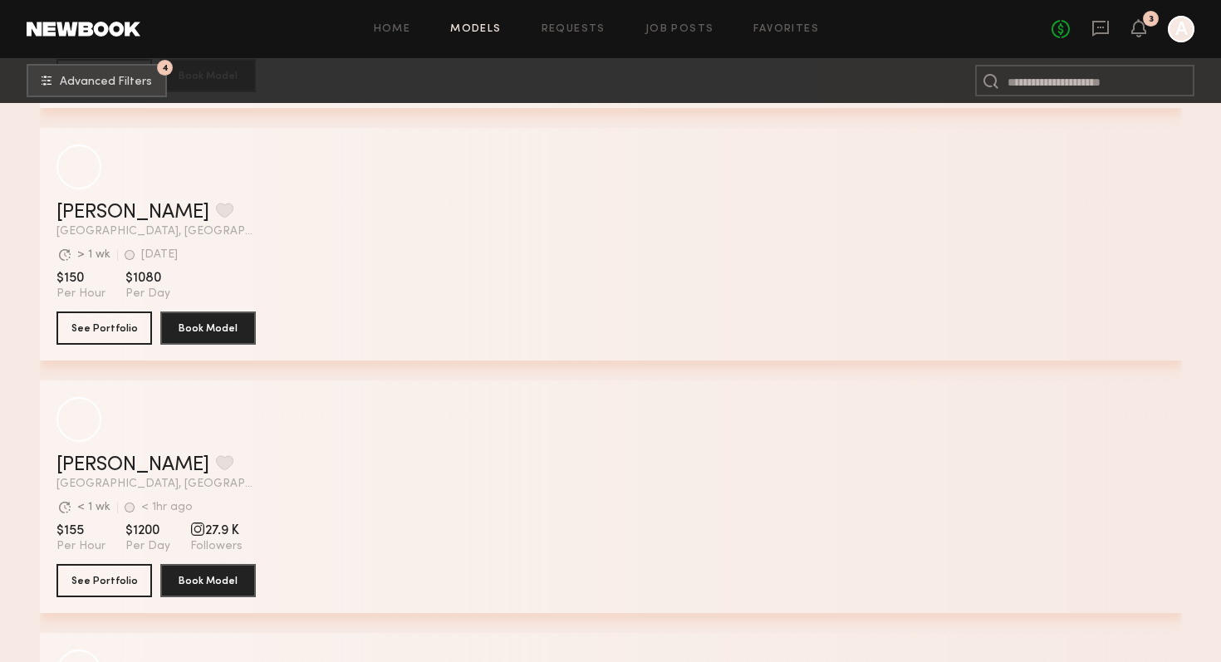
scroll to position [17950, 0]
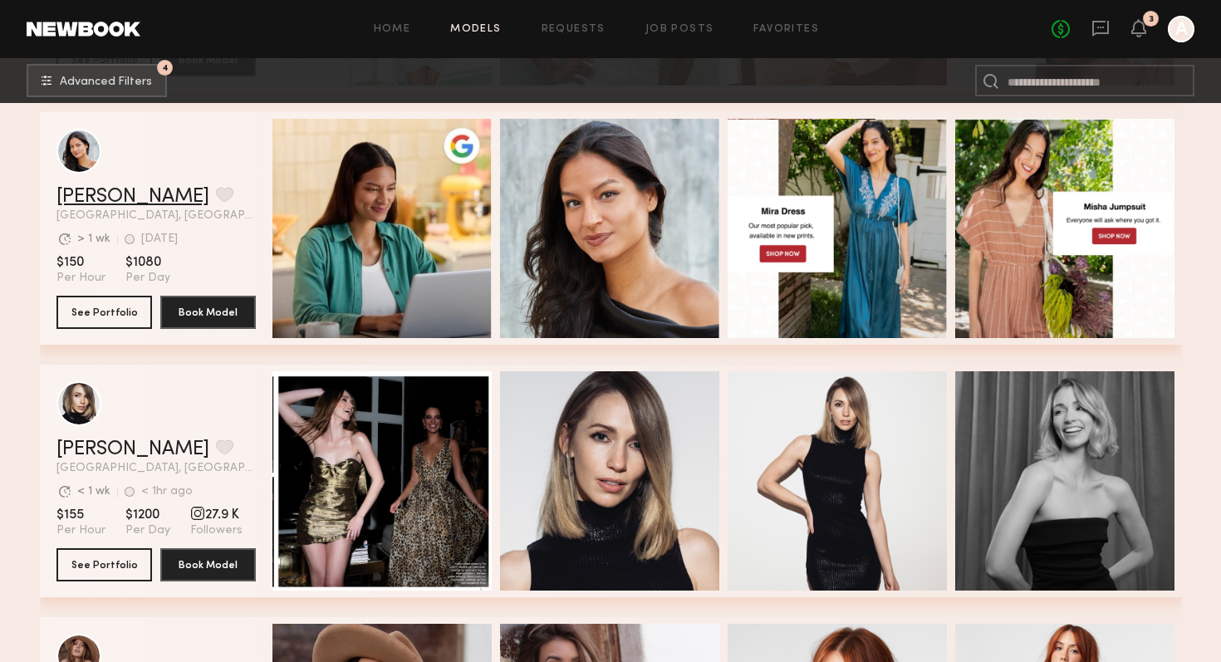
click at [93, 194] on link "[PERSON_NAME]" at bounding box center [132, 197] width 153 height 20
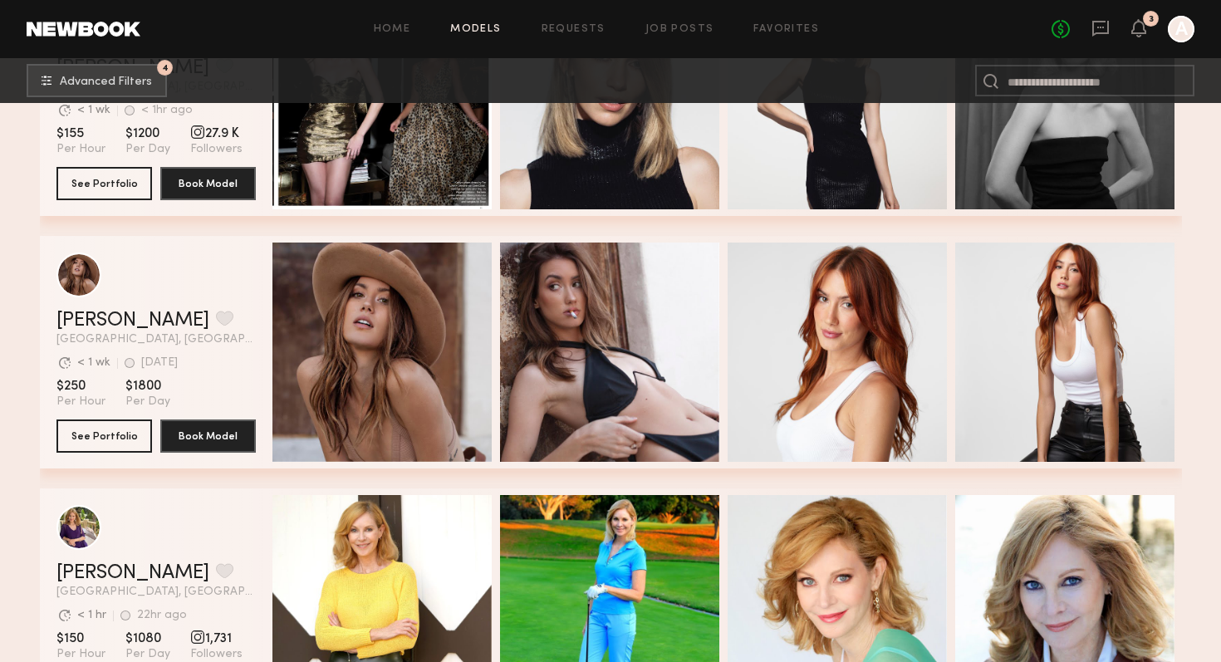
scroll to position [18029, 0]
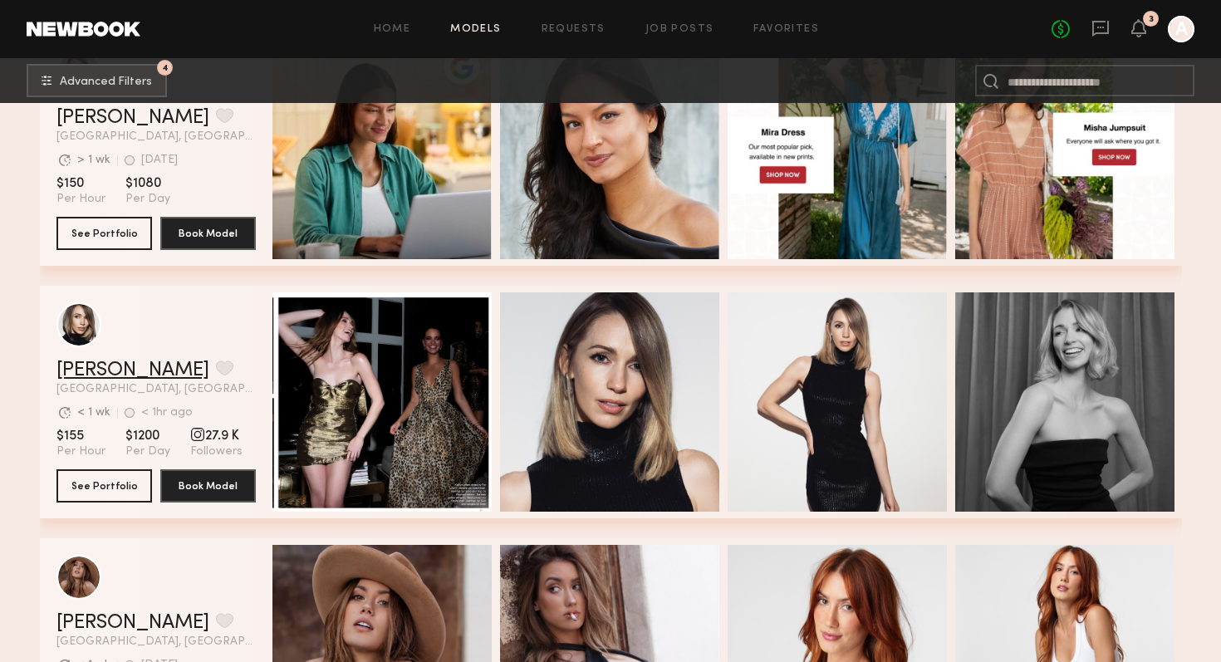
click at [125, 371] on link "Kaitlyn R." at bounding box center [132, 370] width 153 height 20
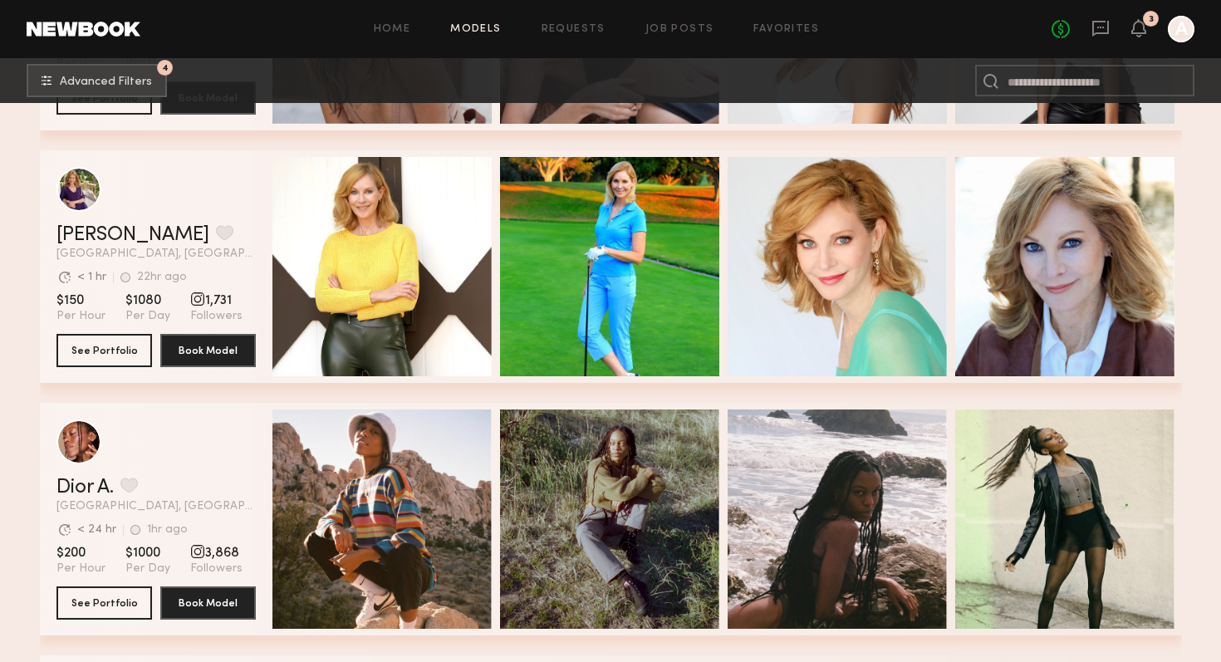
scroll to position [18668, 0]
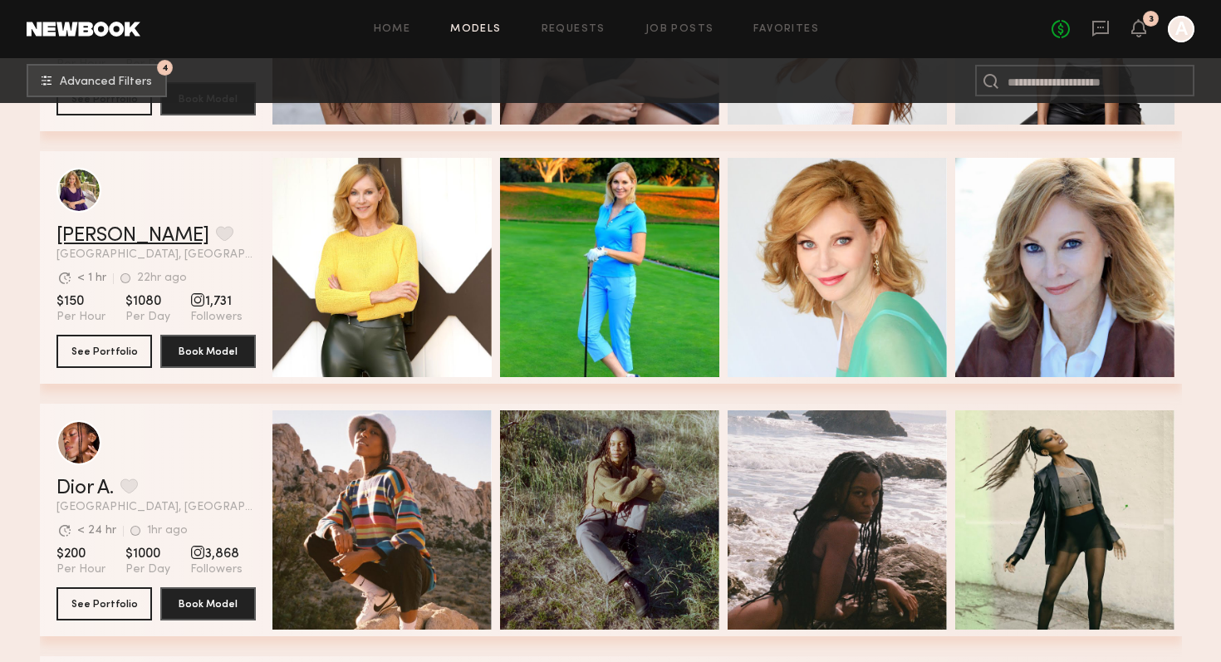
click at [105, 243] on link "Avis W." at bounding box center [132, 236] width 153 height 20
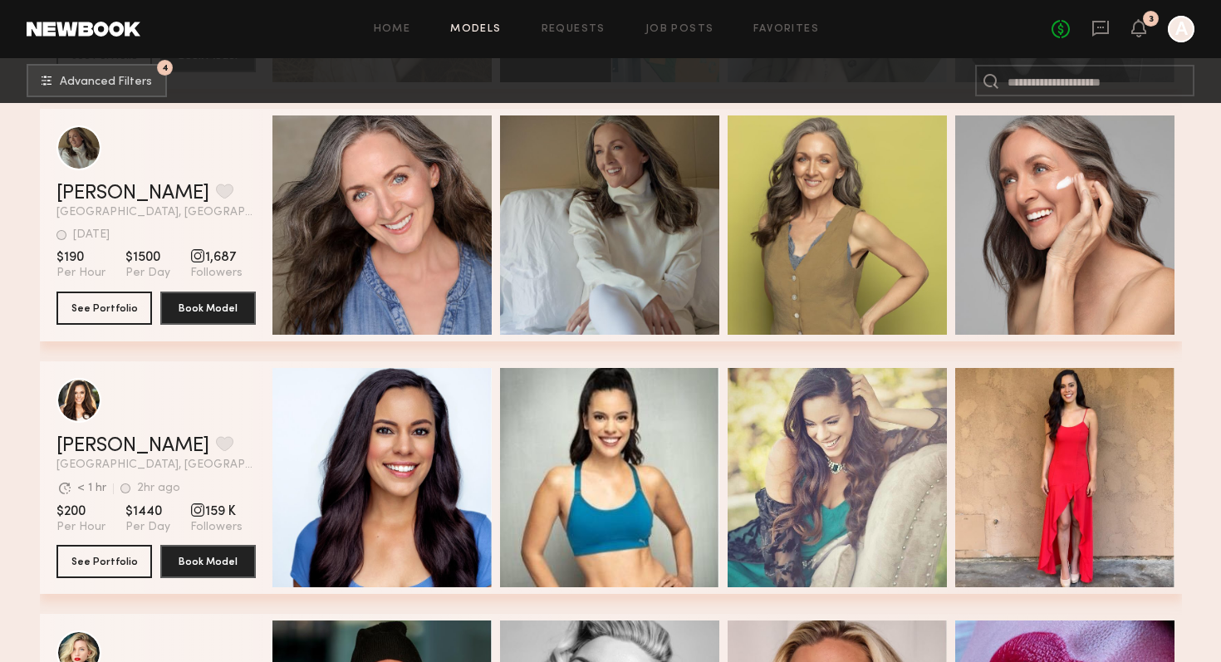
scroll to position [21113, 0]
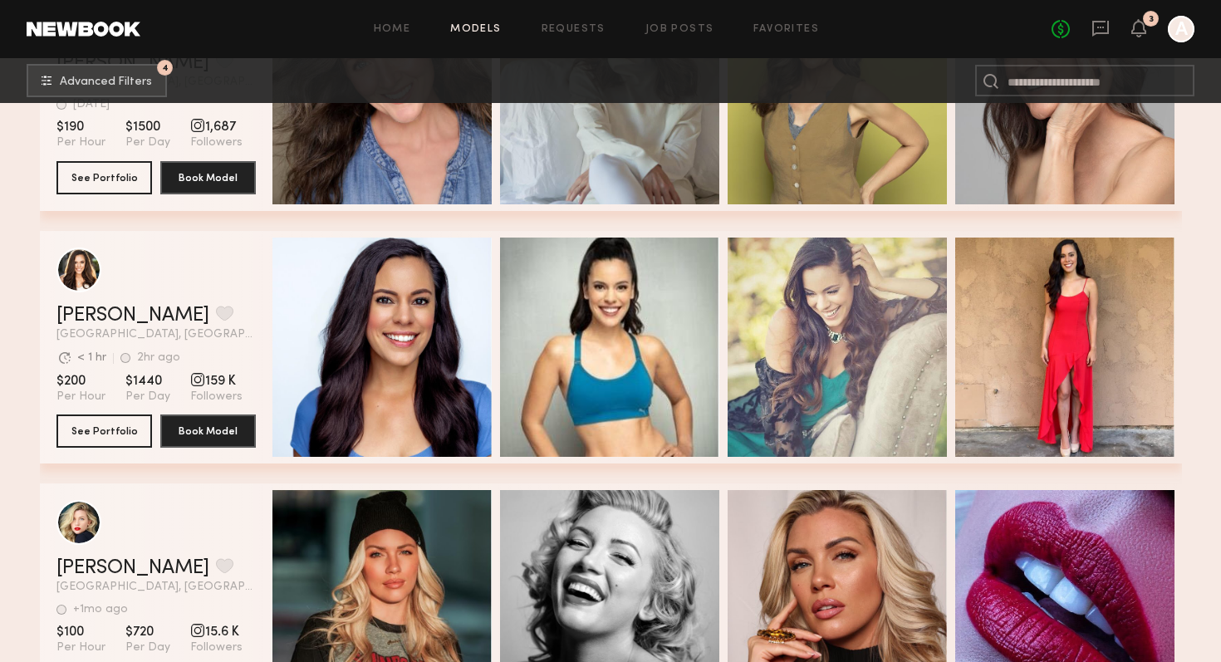
click at [217, 325] on div "Brittany B. Favorite Los Angeles, CA Avg. request response time < 1 hr 2hr ago …" at bounding box center [155, 323] width 199 height 35
click at [102, 319] on link "Brittany B." at bounding box center [132, 316] width 153 height 20
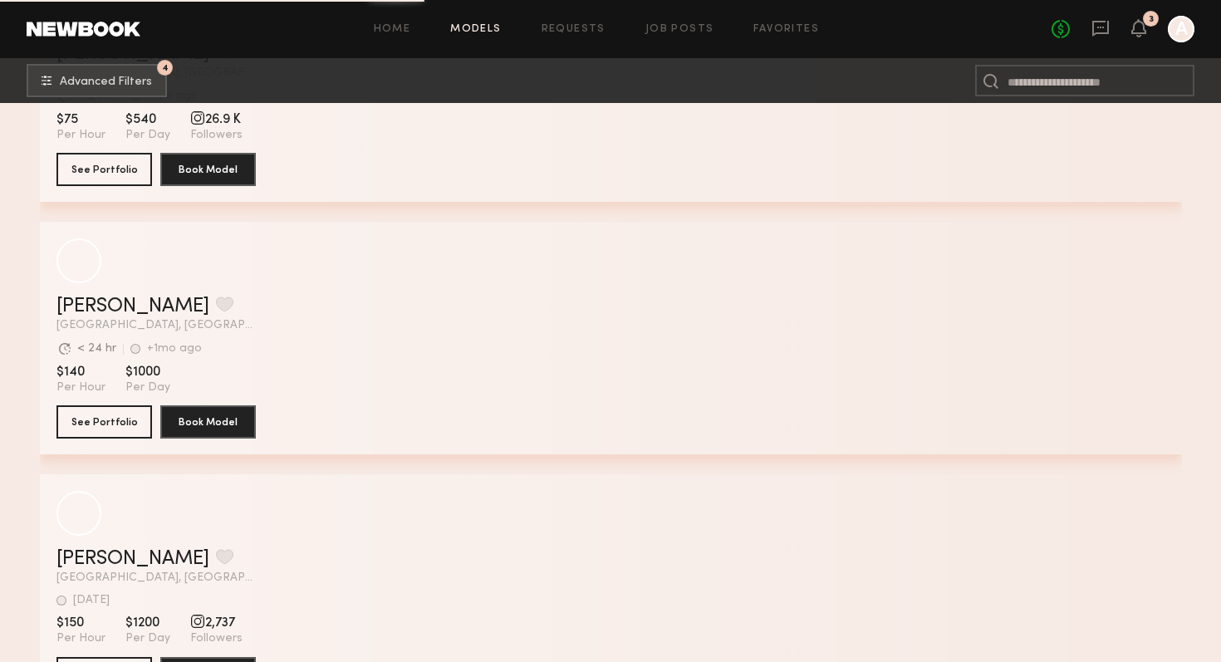
scroll to position [26419, 0]
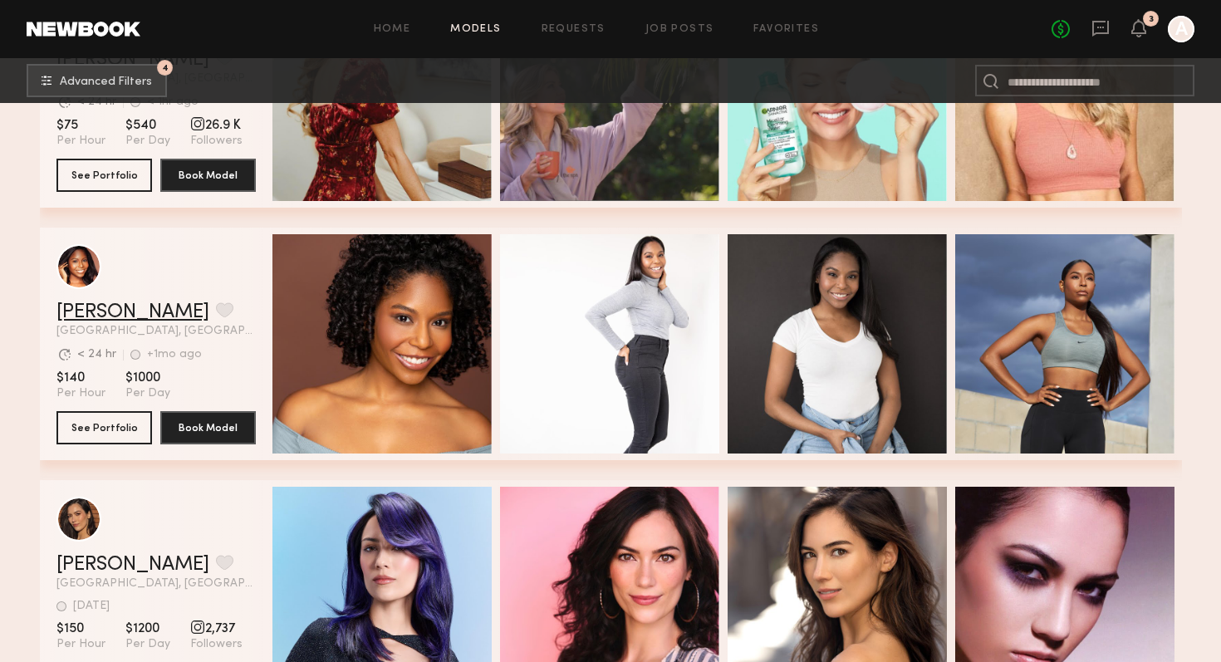
click at [90, 308] on link "Zakia W." at bounding box center [132, 312] width 153 height 20
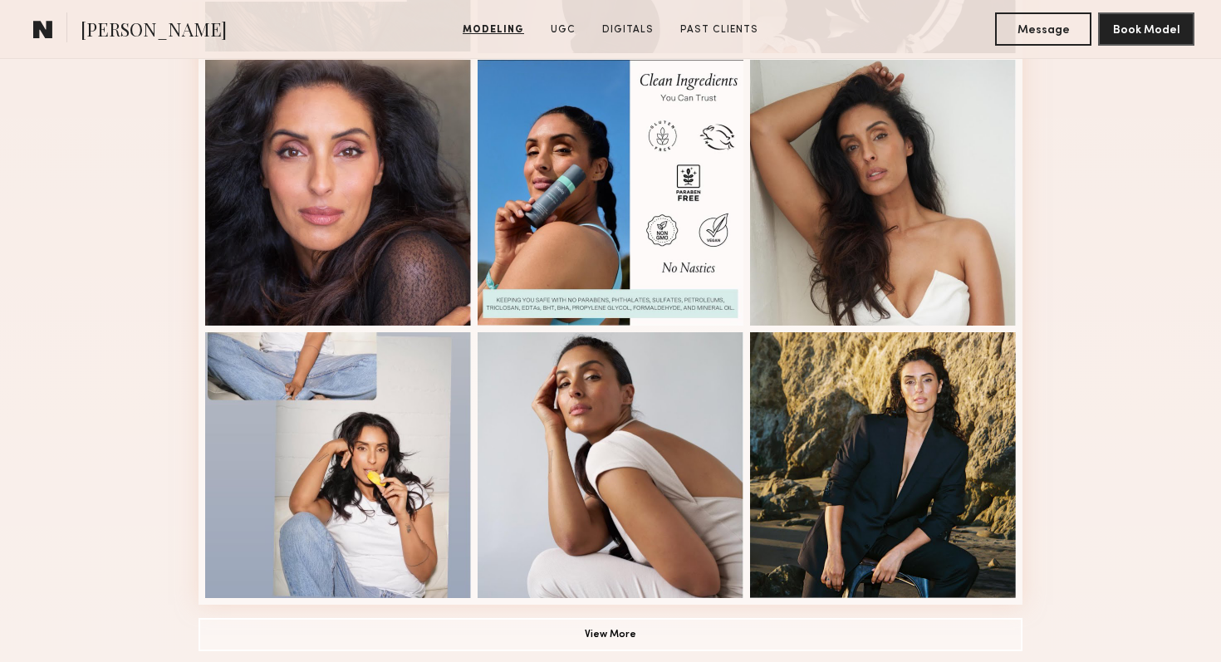
scroll to position [1042, 0]
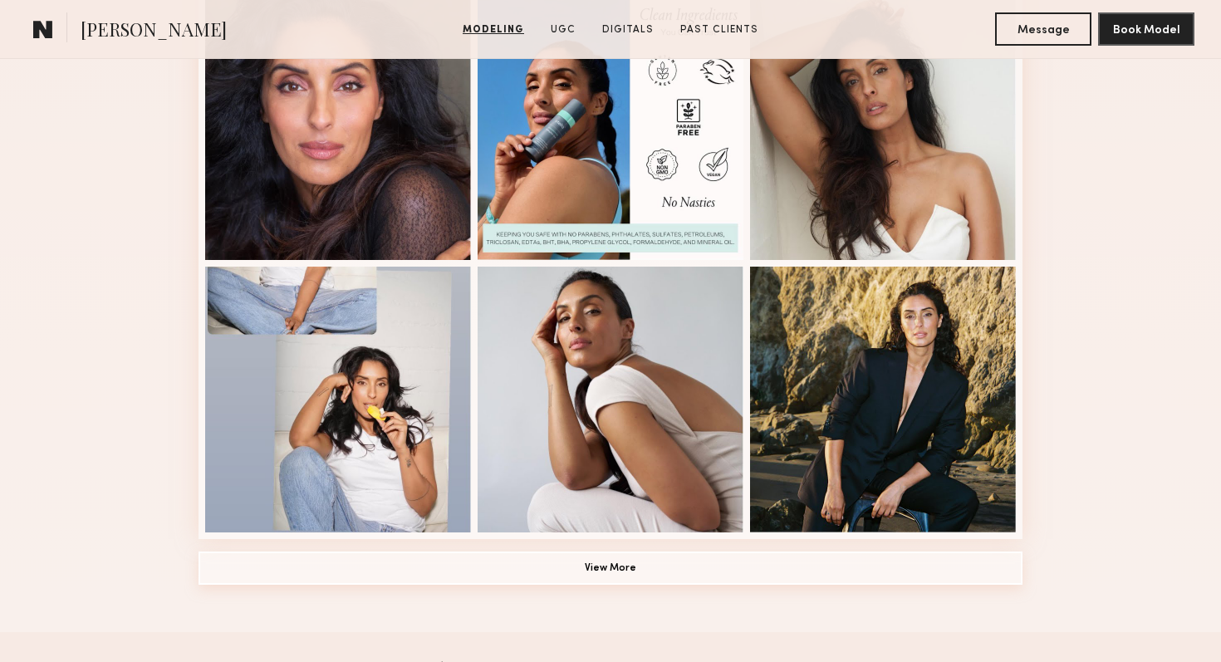
click at [437, 568] on button "View More" at bounding box center [611, 567] width 824 height 33
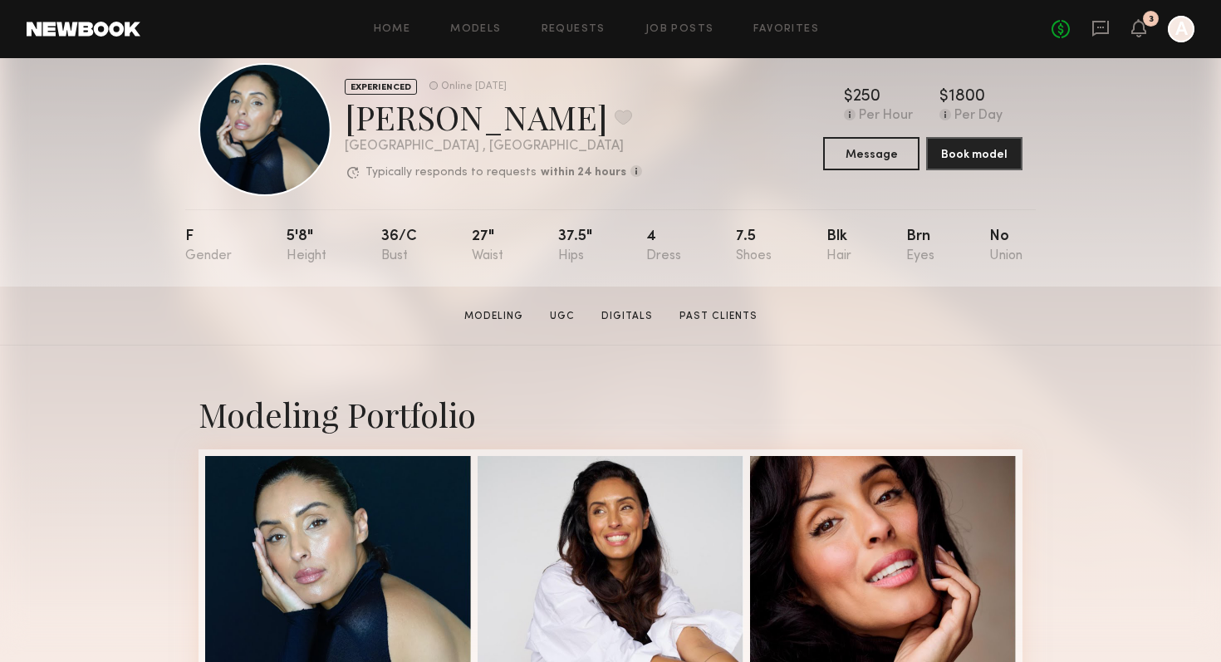
scroll to position [0, 0]
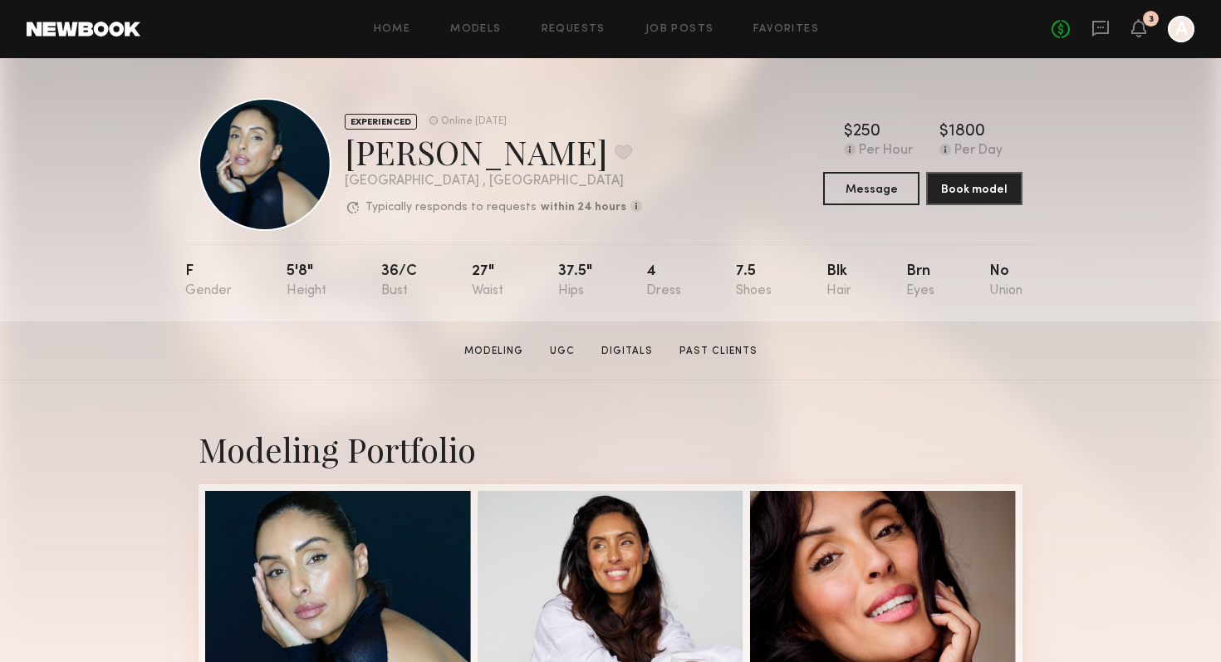
click at [620, 363] on section "Gloria E. Modeling UGC Digitals Past Clients Message Book Model" at bounding box center [610, 350] width 1221 height 59
click at [618, 355] on link "Digitals" at bounding box center [627, 351] width 65 height 15
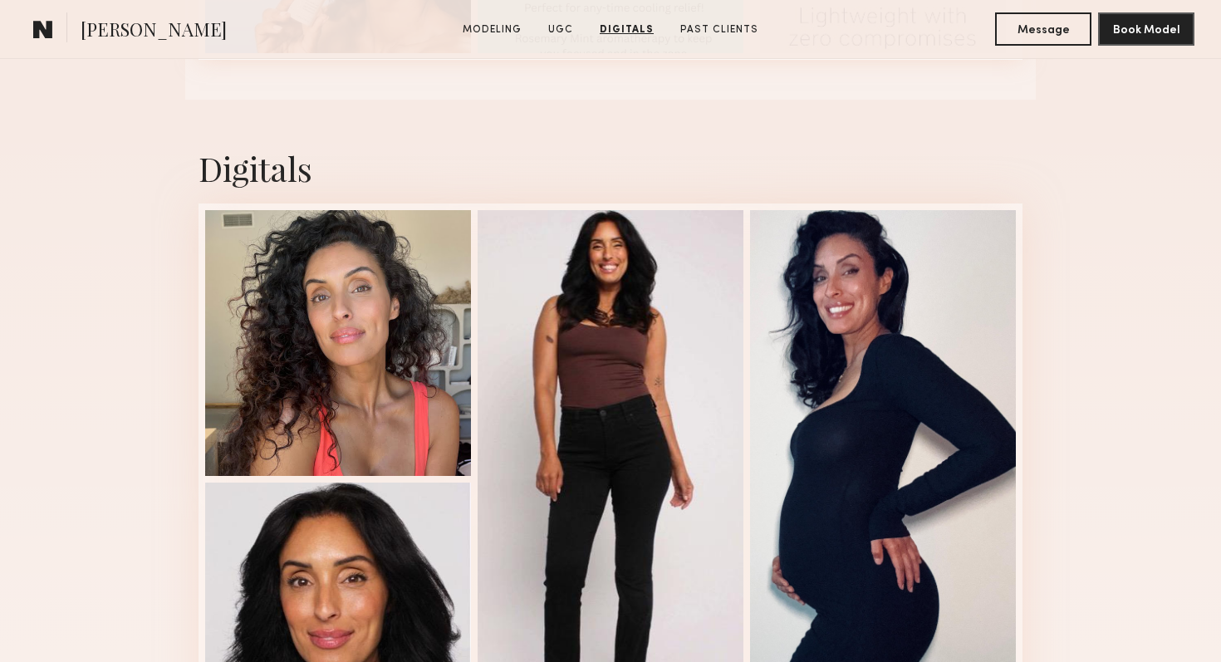
scroll to position [4389, 0]
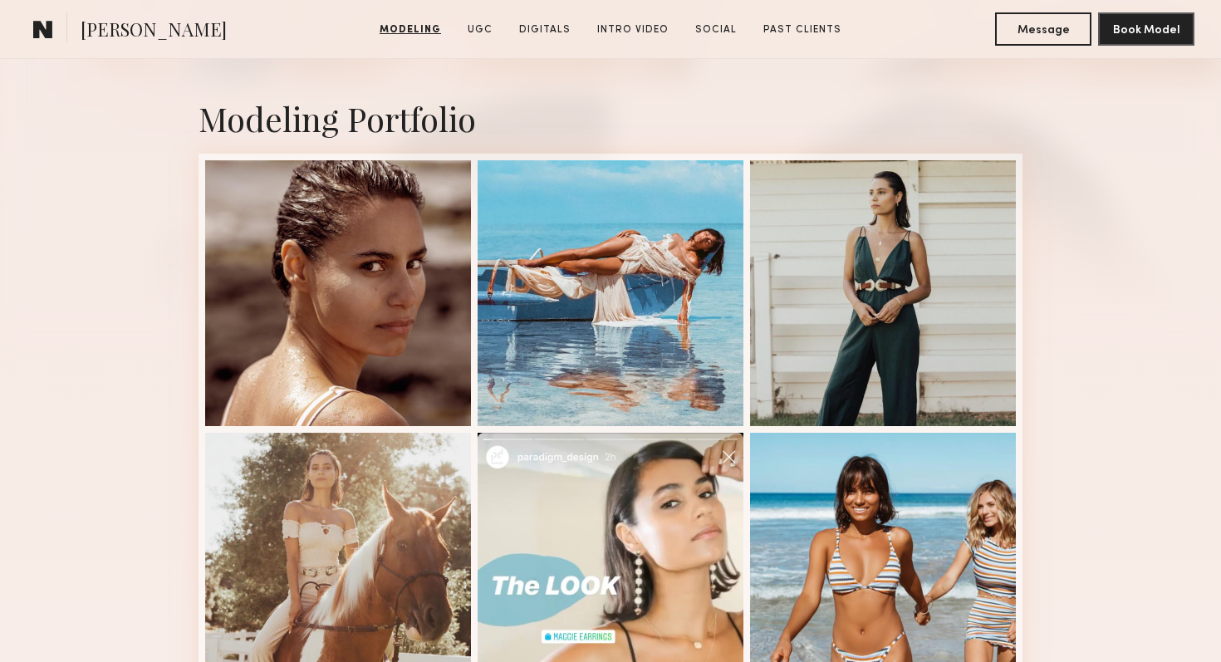
scroll to position [312, 0]
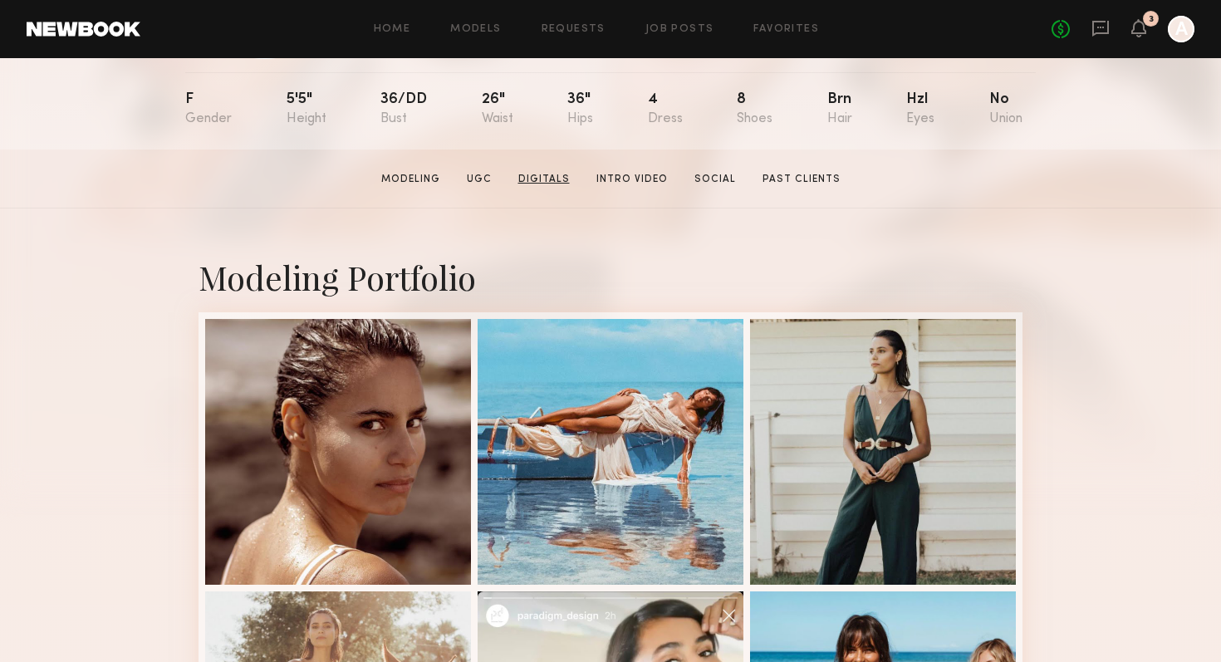
click at [552, 181] on link "Digitals" at bounding box center [544, 179] width 65 height 15
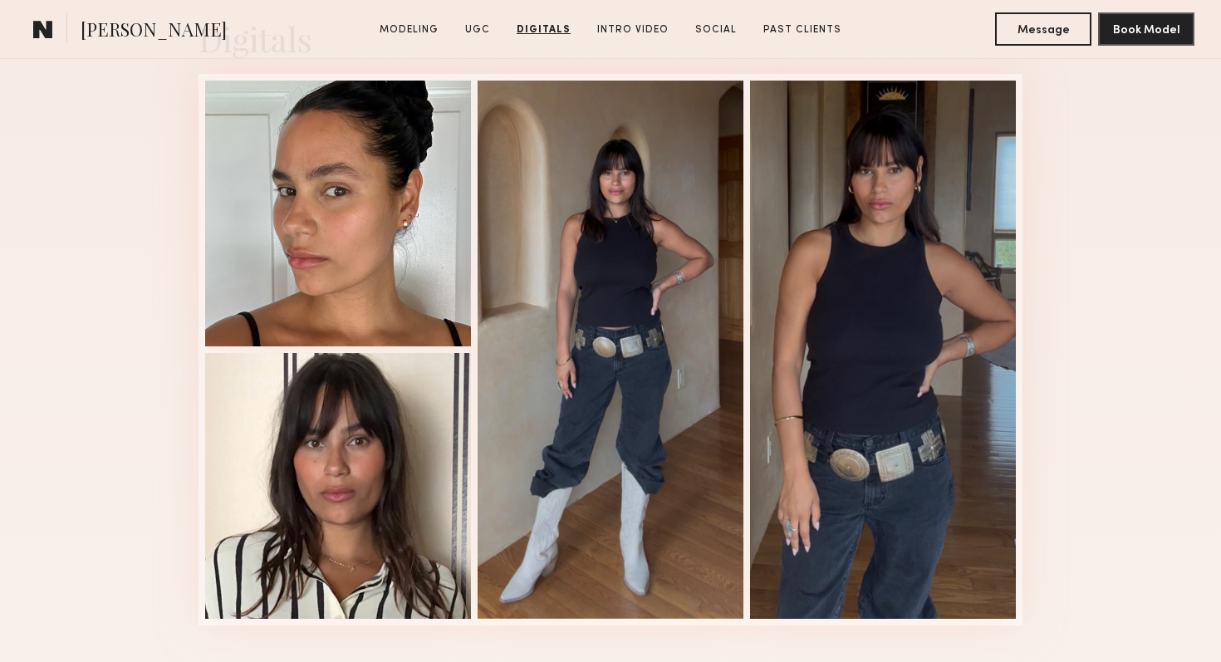
scroll to position [2184, 0]
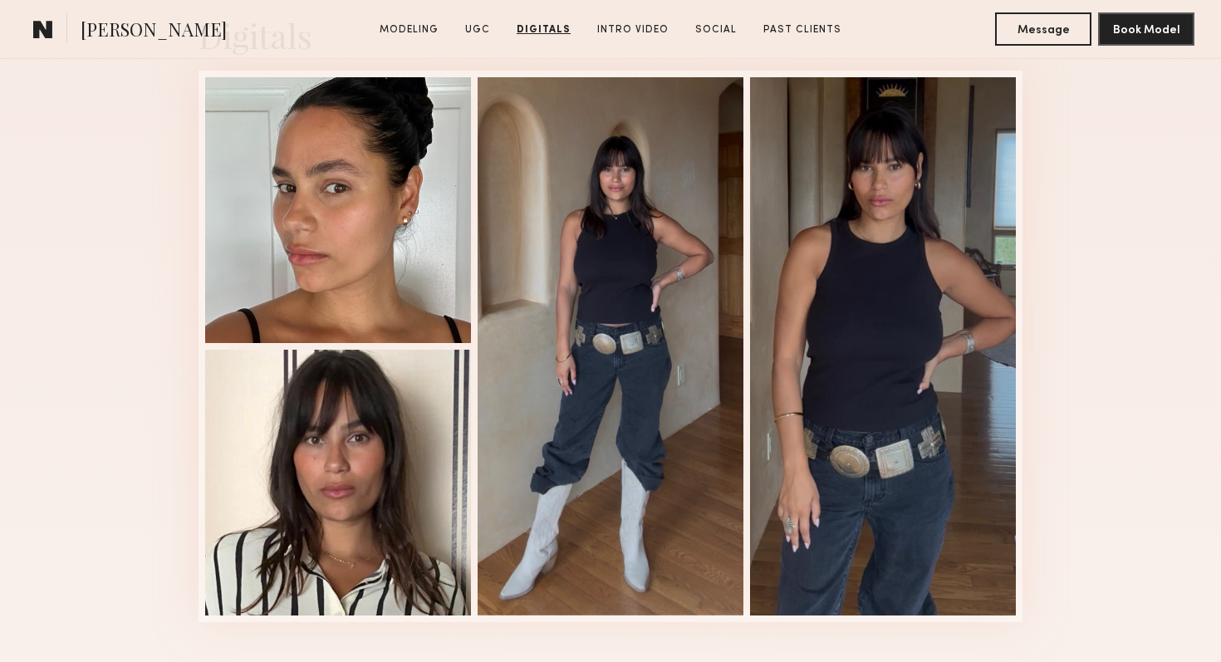
click at [79, 204] on div "Digitals 1 of 4" at bounding box center [610, 318] width 1221 height 702
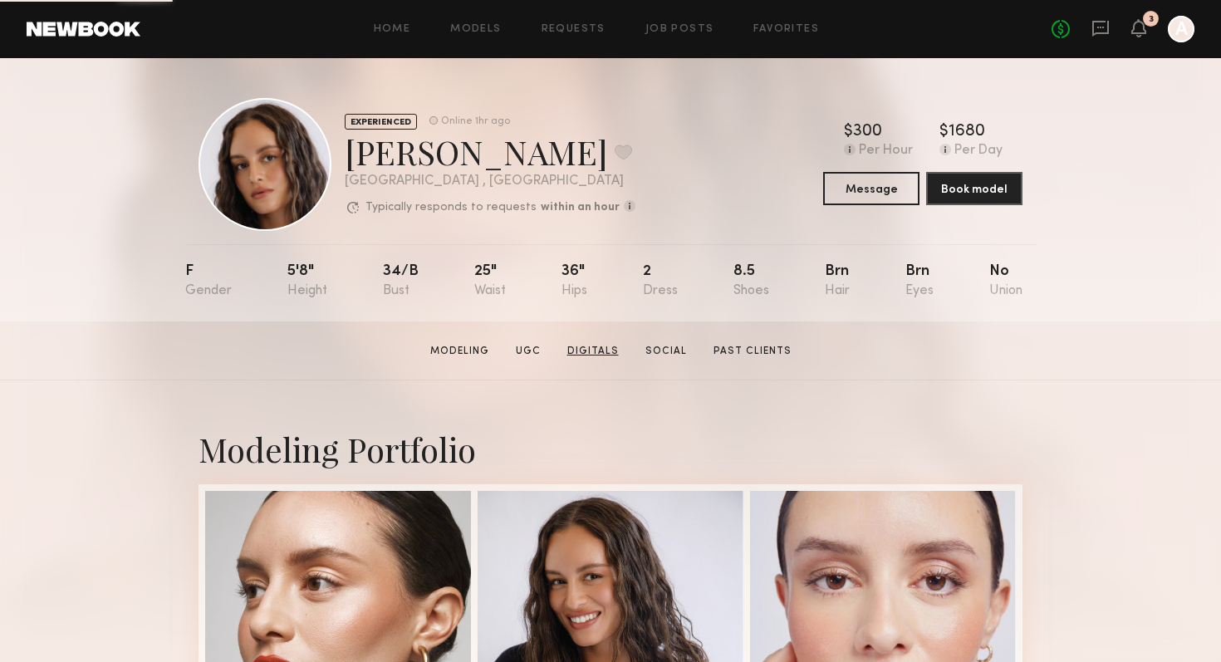
click at [600, 350] on link "Digitals" at bounding box center [593, 351] width 65 height 15
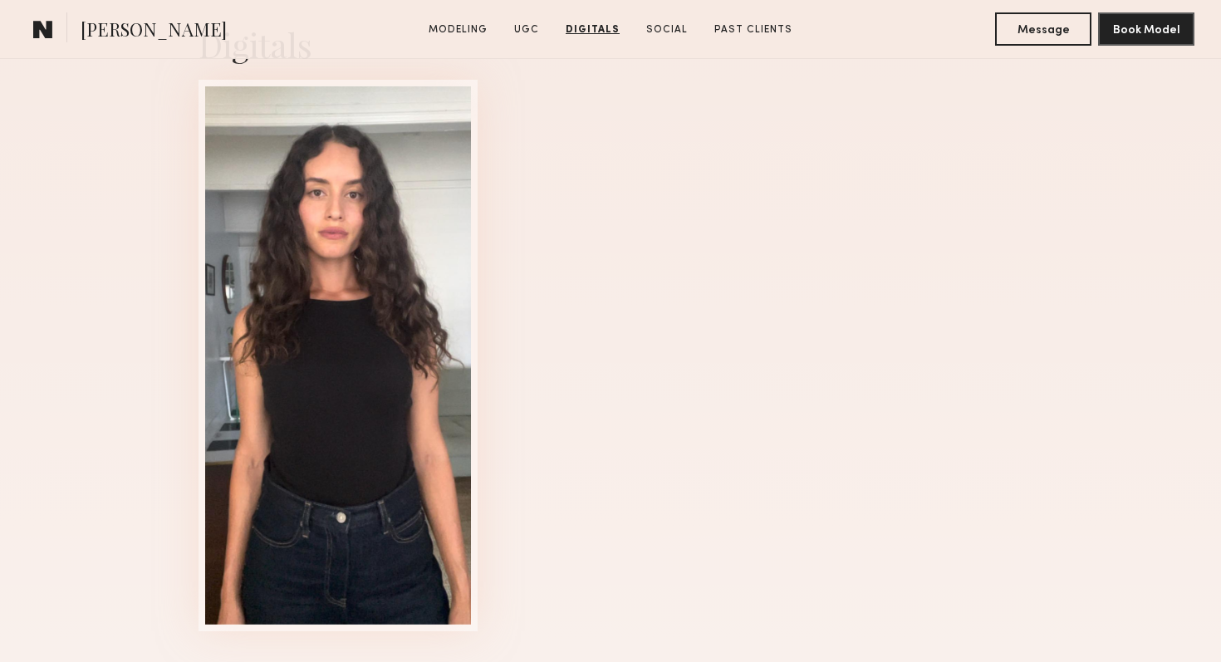
scroll to position [2785, 0]
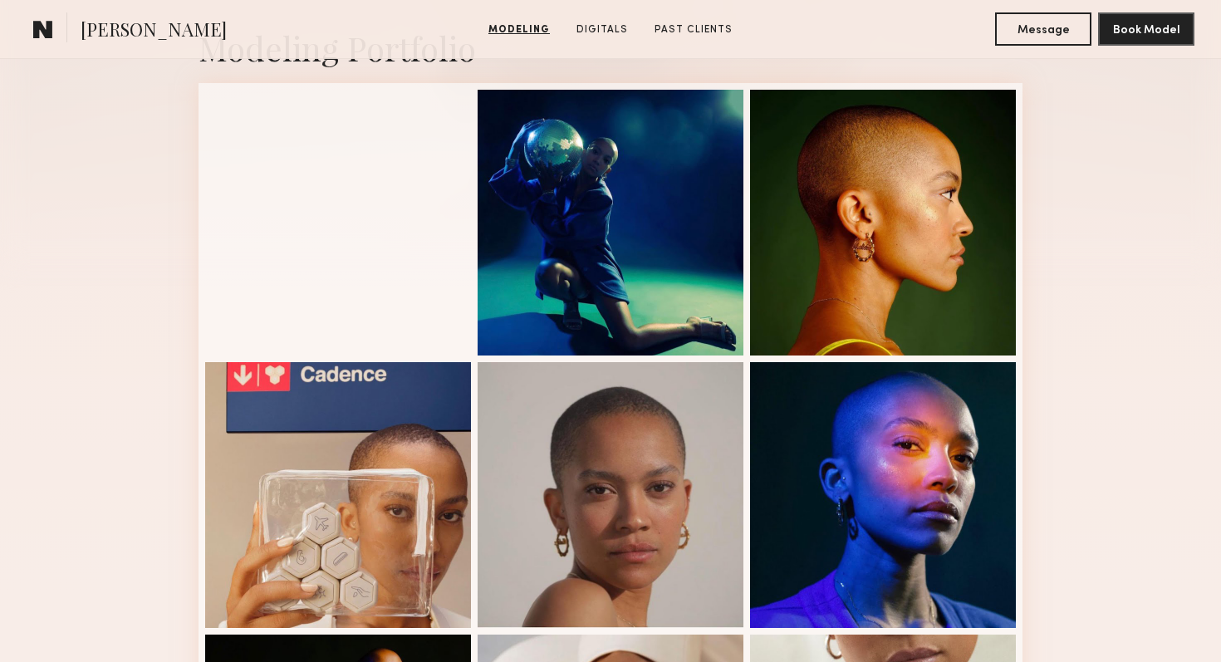
scroll to position [414, 0]
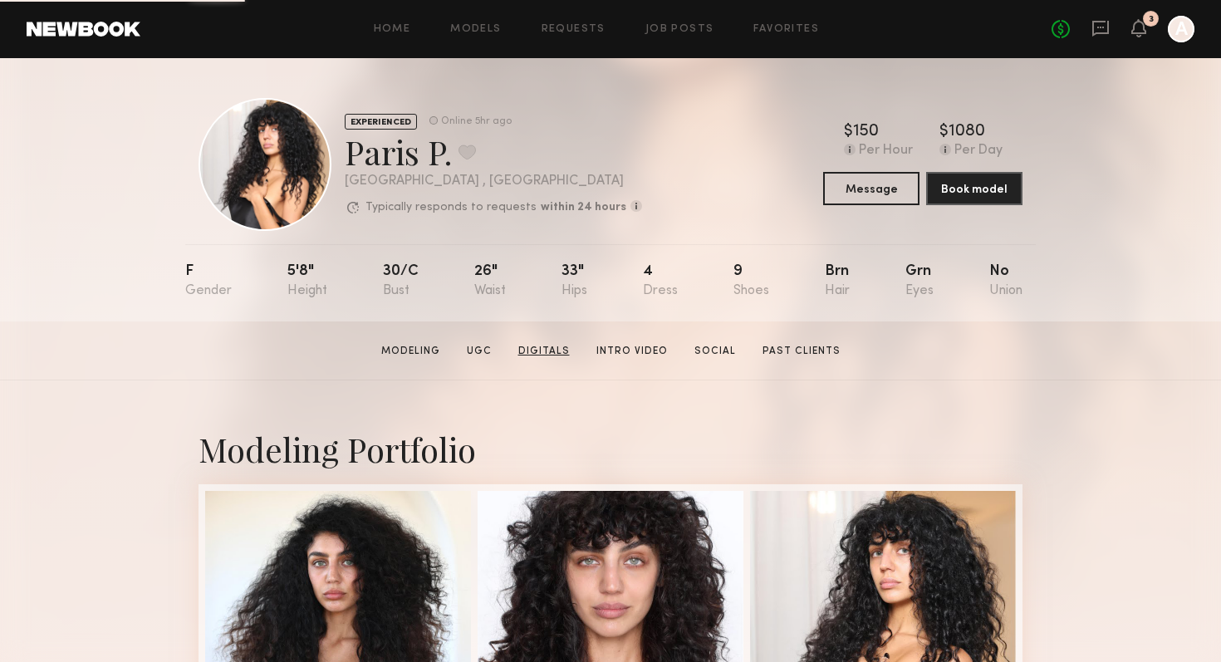
click at [539, 345] on link "Digitals" at bounding box center [544, 351] width 65 height 15
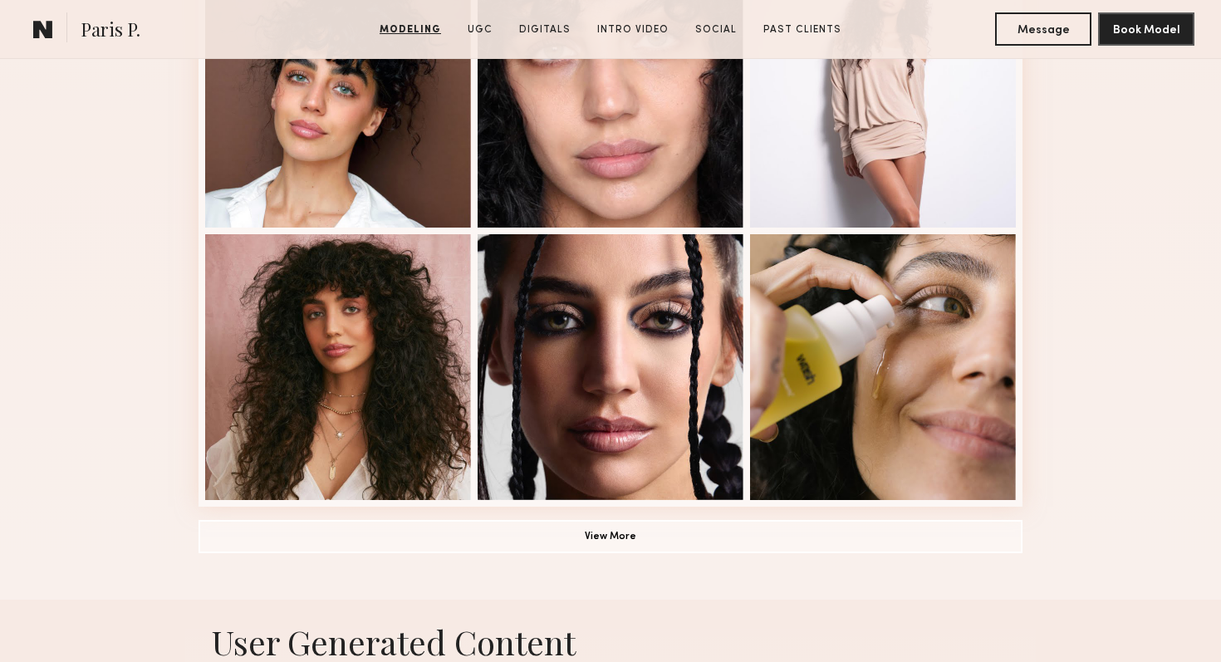
scroll to position [1075, 0]
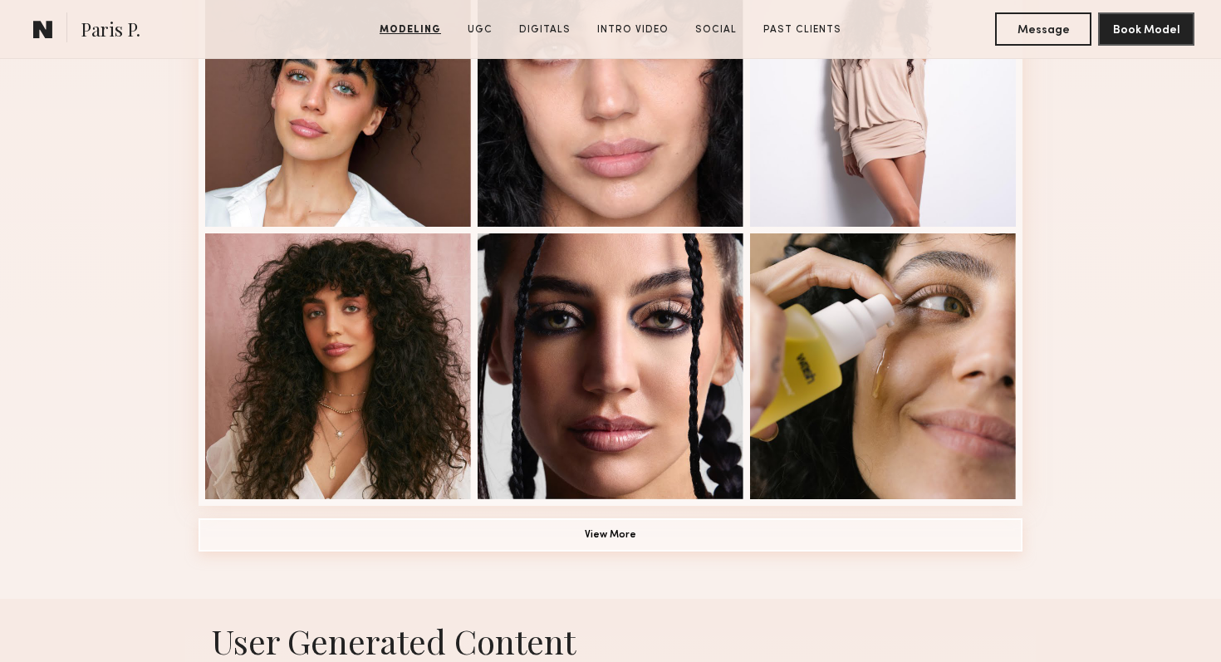
click at [721, 549] on button "View More" at bounding box center [611, 534] width 824 height 33
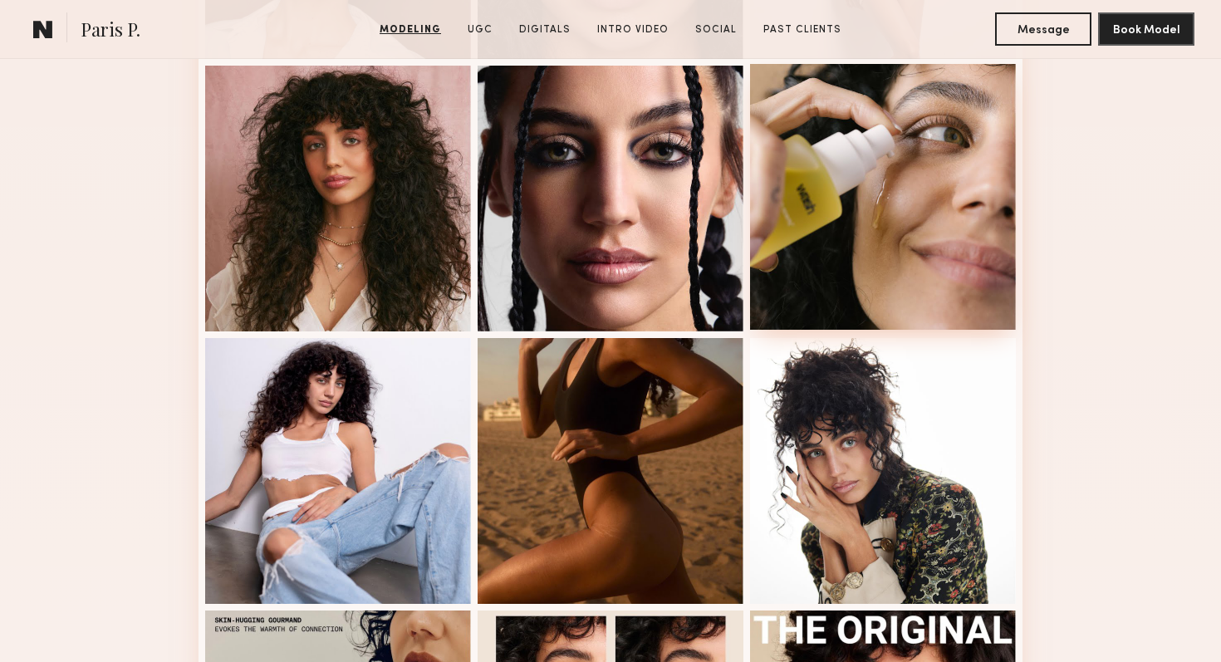
scroll to position [1311, 0]
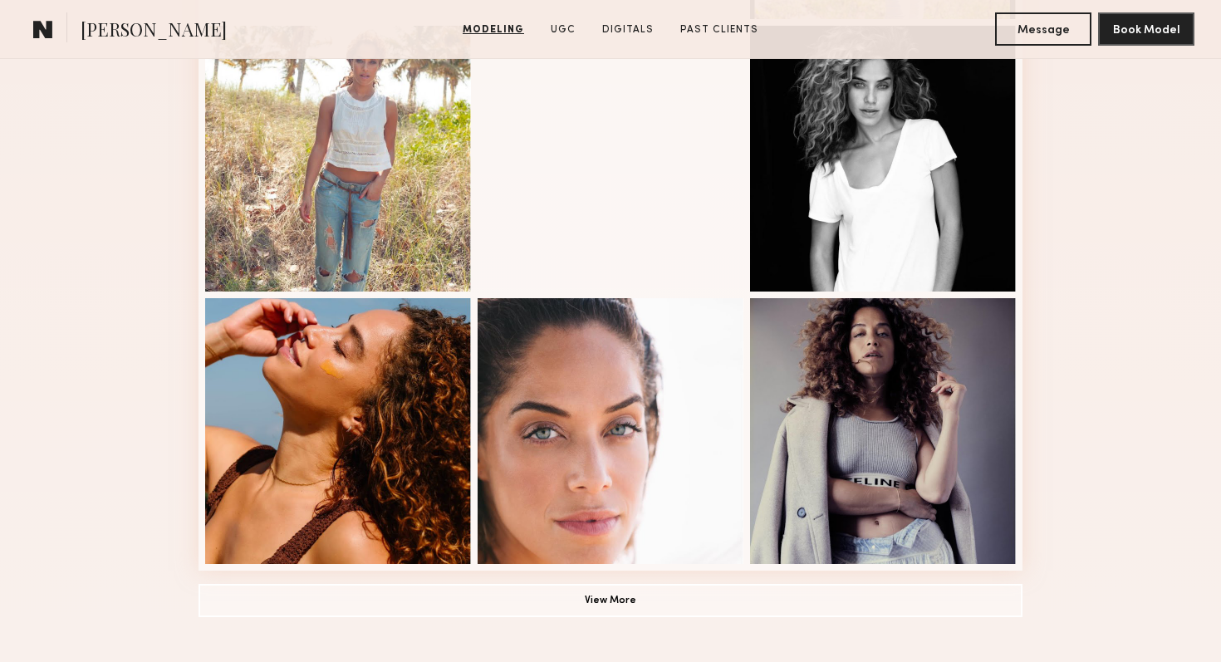
scroll to position [1072, 0]
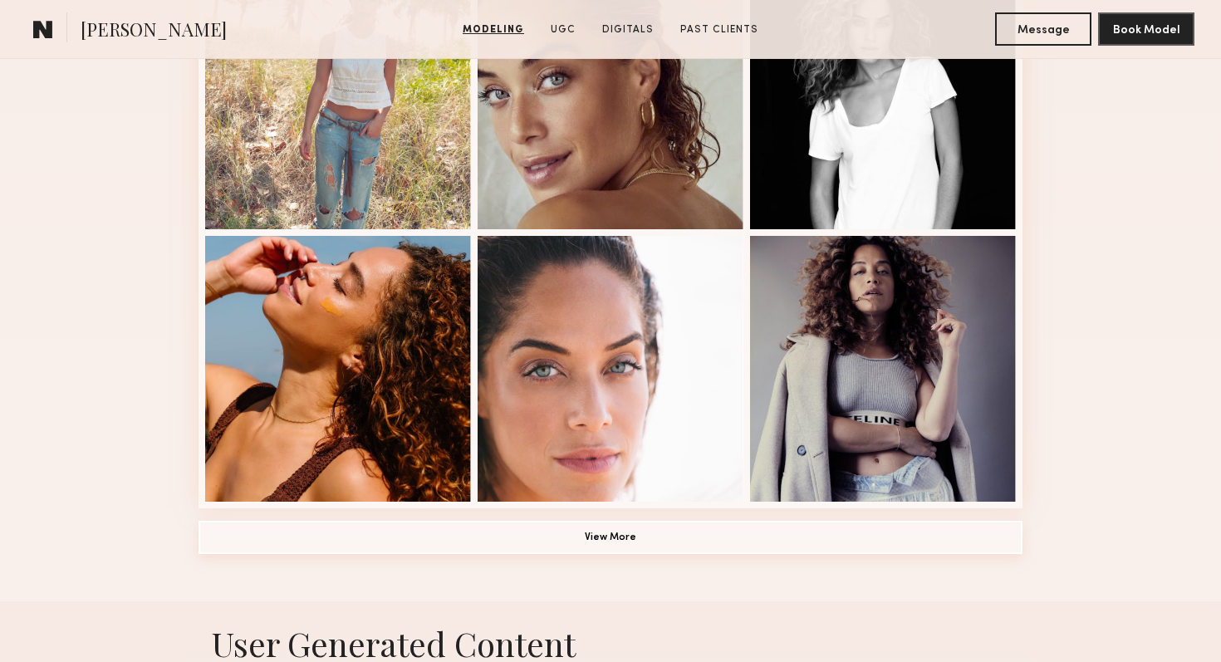
click at [493, 537] on button "View More" at bounding box center [611, 537] width 824 height 33
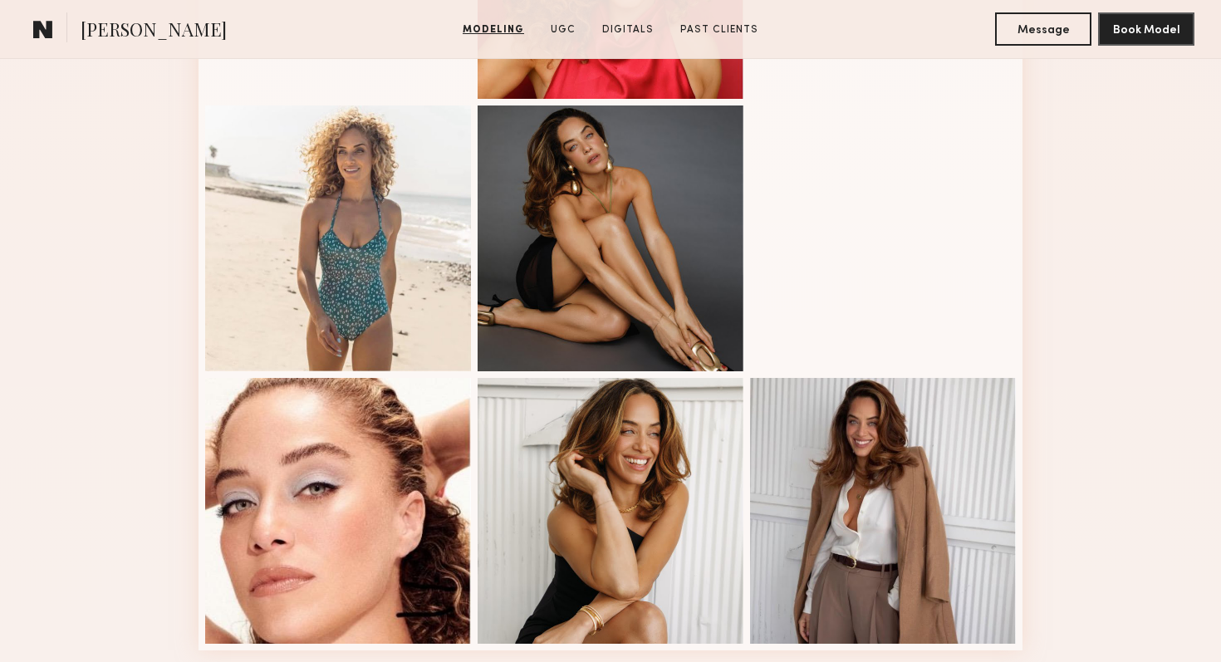
scroll to position [2011, 0]
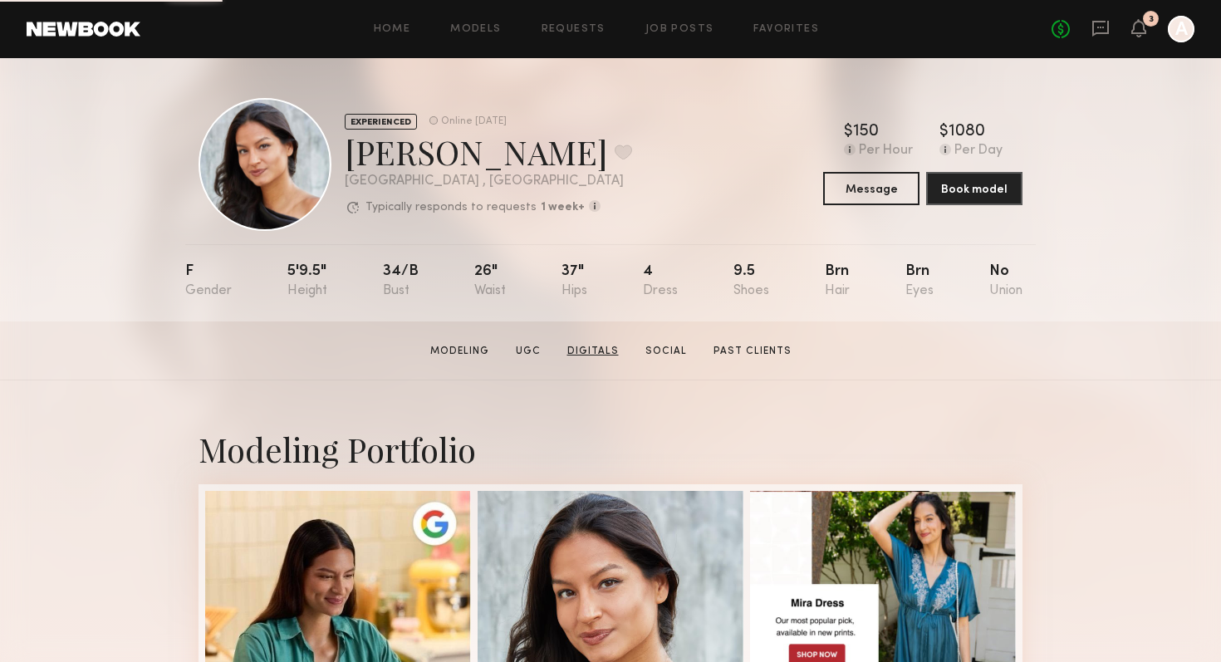
click at [591, 351] on link "Digitals" at bounding box center [593, 351] width 65 height 15
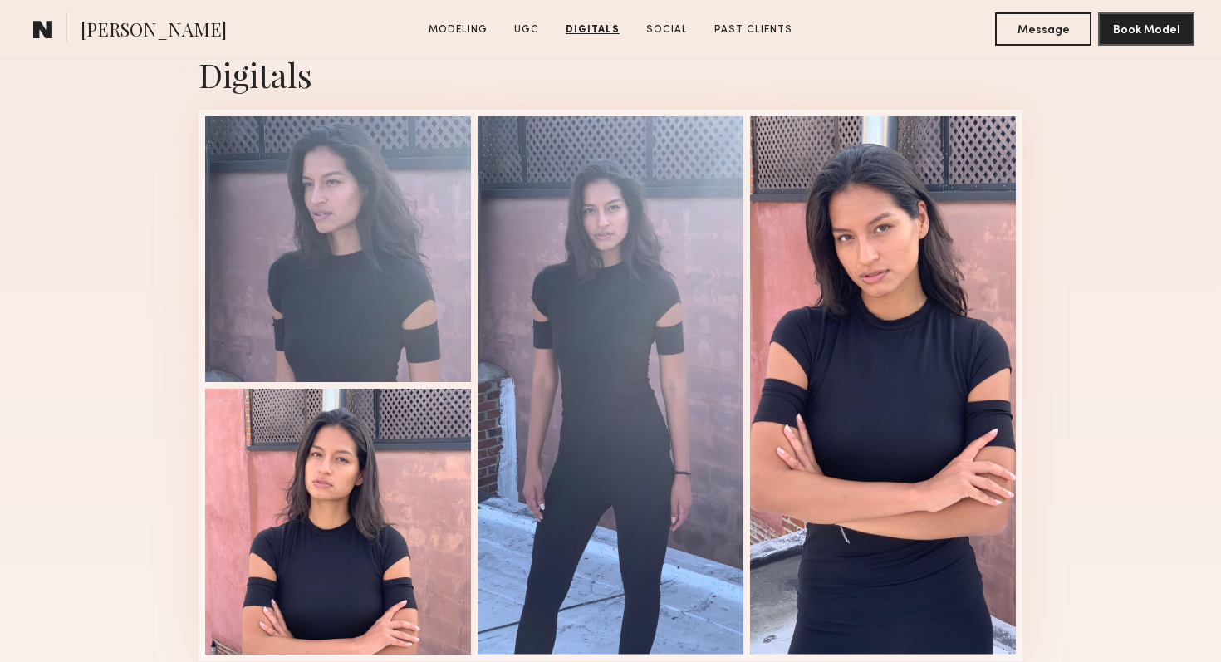
scroll to position [2202, 0]
